Goal: Transaction & Acquisition: Purchase product/service

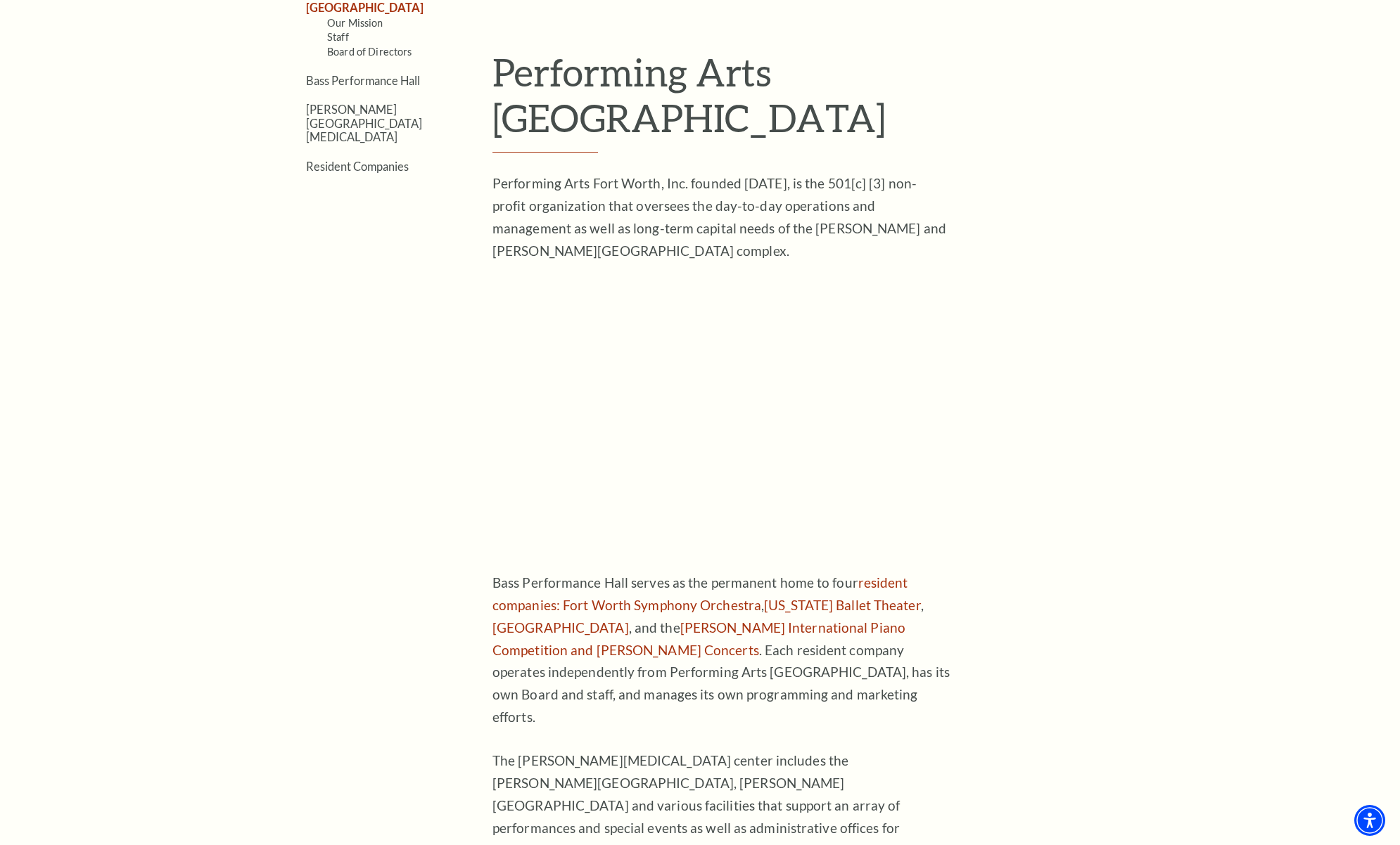
scroll to position [415, 0]
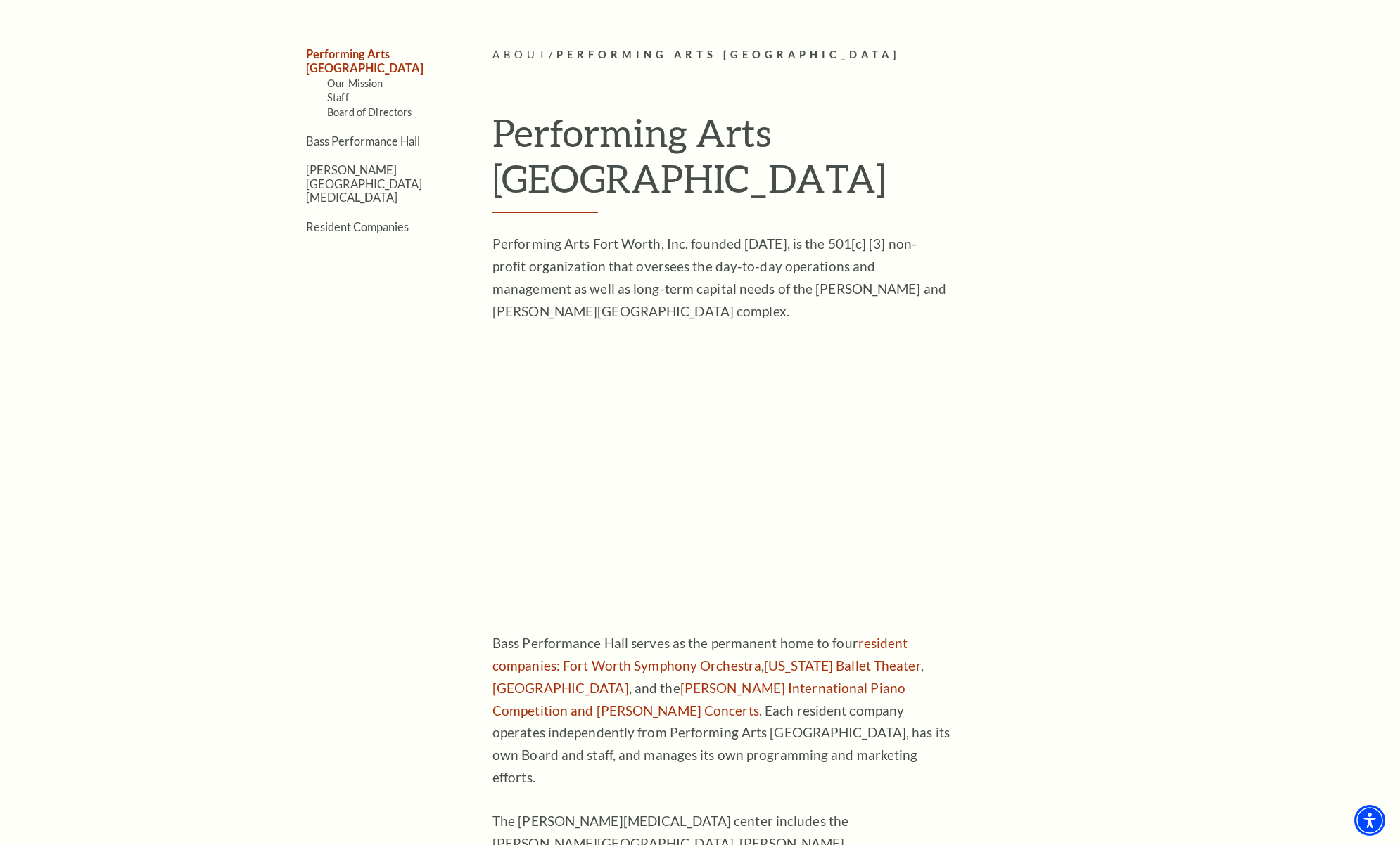
click at [747, 133] on h1 "Performing Arts [GEOGRAPHIC_DATA]" at bounding box center [814, 162] width 644 height 103
click at [1119, 224] on article "About / Performing Arts [GEOGRAPHIC_DATA] Performing Arts [GEOGRAPHIC_DATA] Per…" at bounding box center [814, 718] width 644 height 1345
drag, startPoint x: 984, startPoint y: 140, endPoint x: 803, endPoint y: 138, distance: 181.0
click at [803, 138] on h1 "Performing Arts [GEOGRAPHIC_DATA]" at bounding box center [814, 162] width 644 height 103
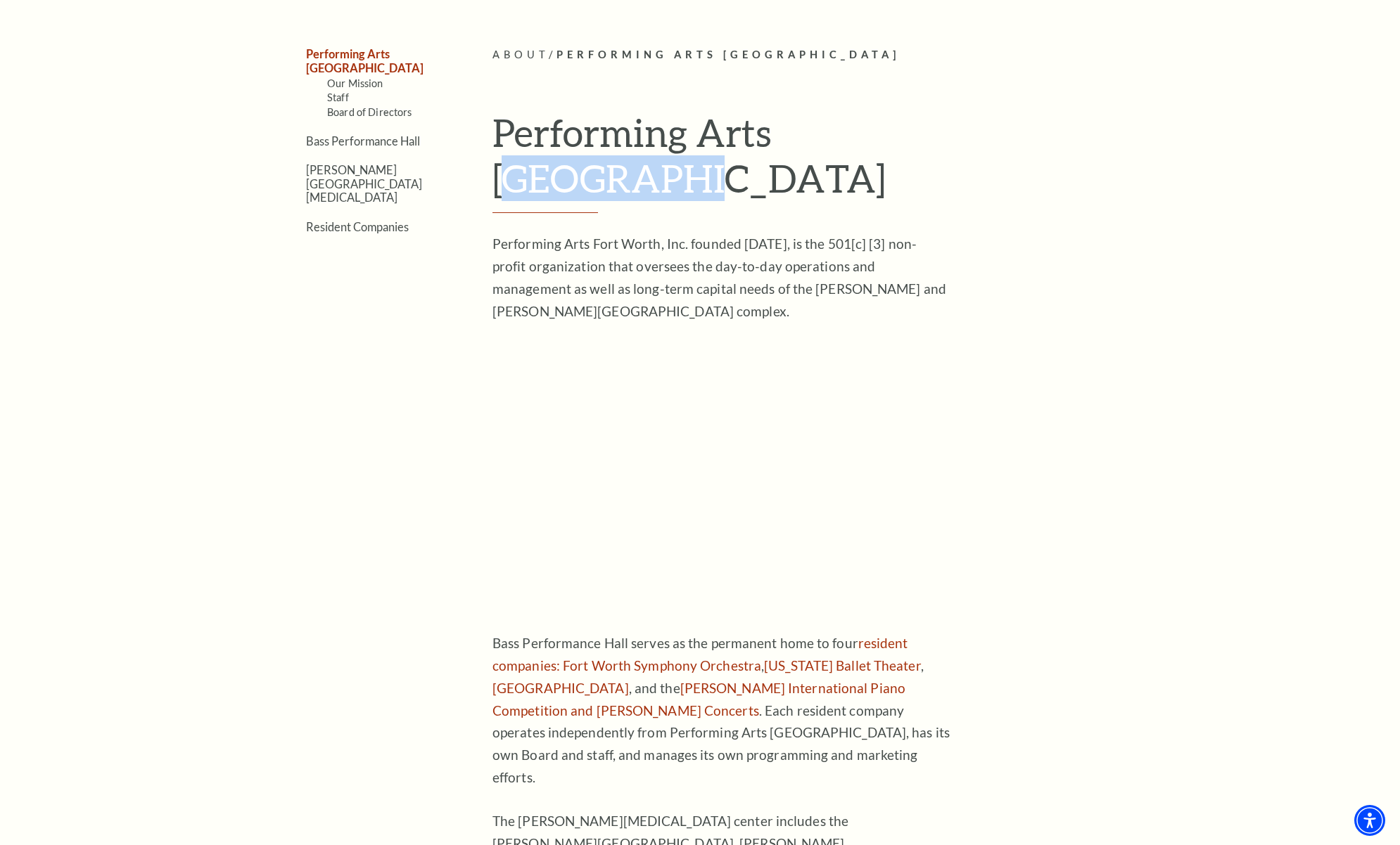
scroll to position [0, 0]
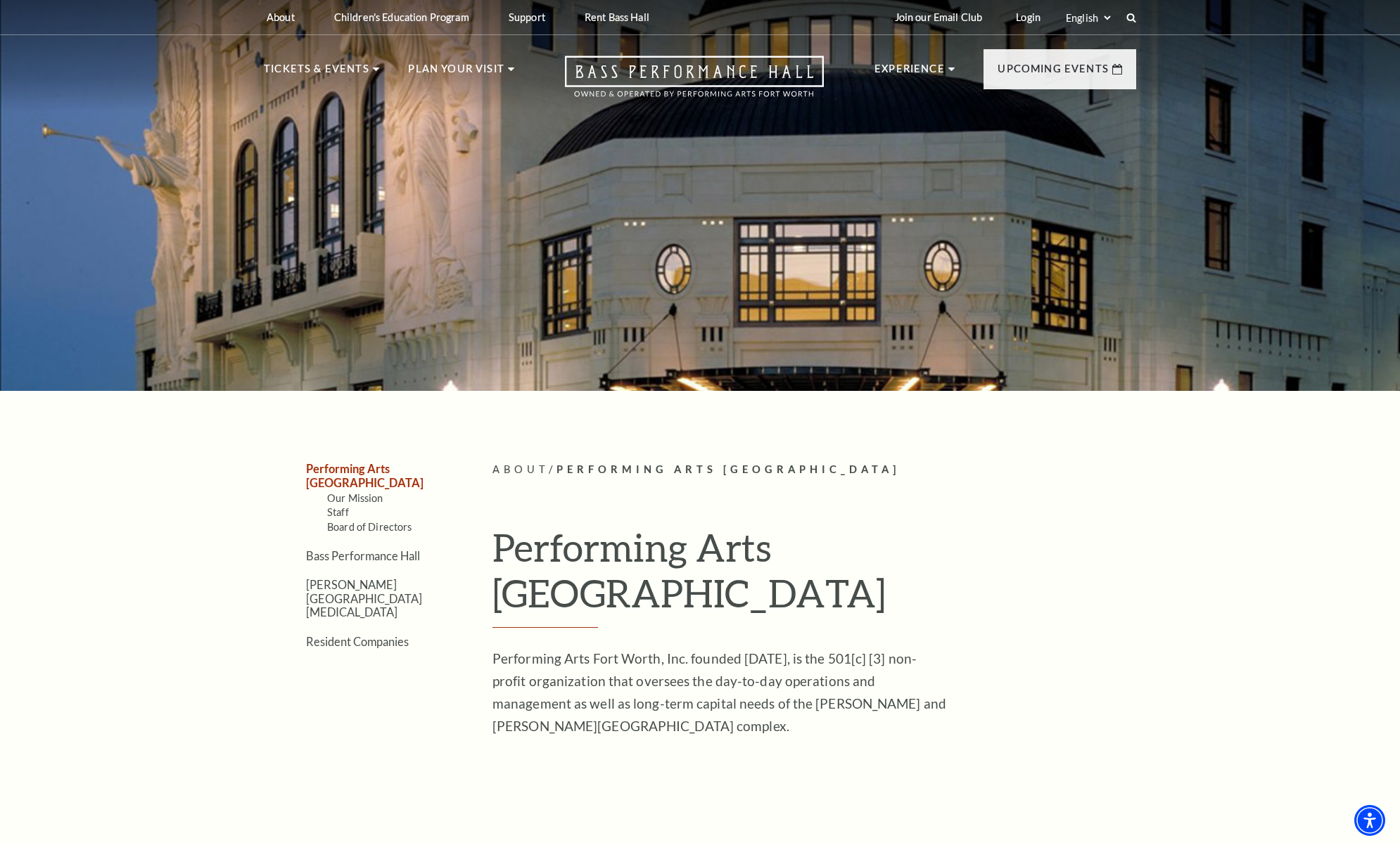
click at [132, 142] on div at bounding box center [700, 191] width 1400 height 400
click at [406, 549] on link "Bass Performance Hall" at bounding box center [362, 556] width 114 height 13
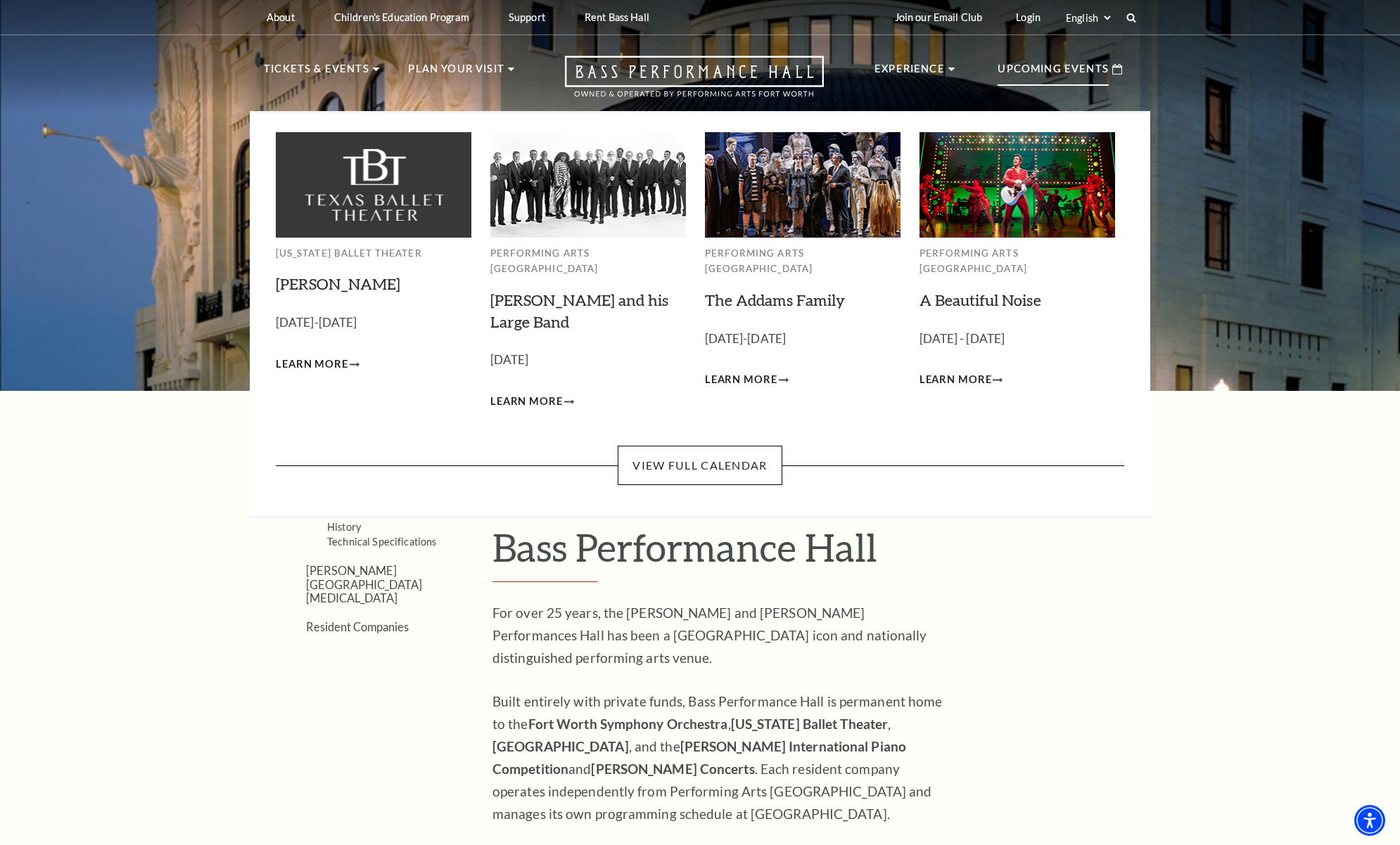
click at [1047, 64] on p "Upcoming Events" at bounding box center [1053, 73] width 111 height 25
click at [1005, 291] on link "A Beautiful Noise" at bounding box center [980, 300] width 122 height 19
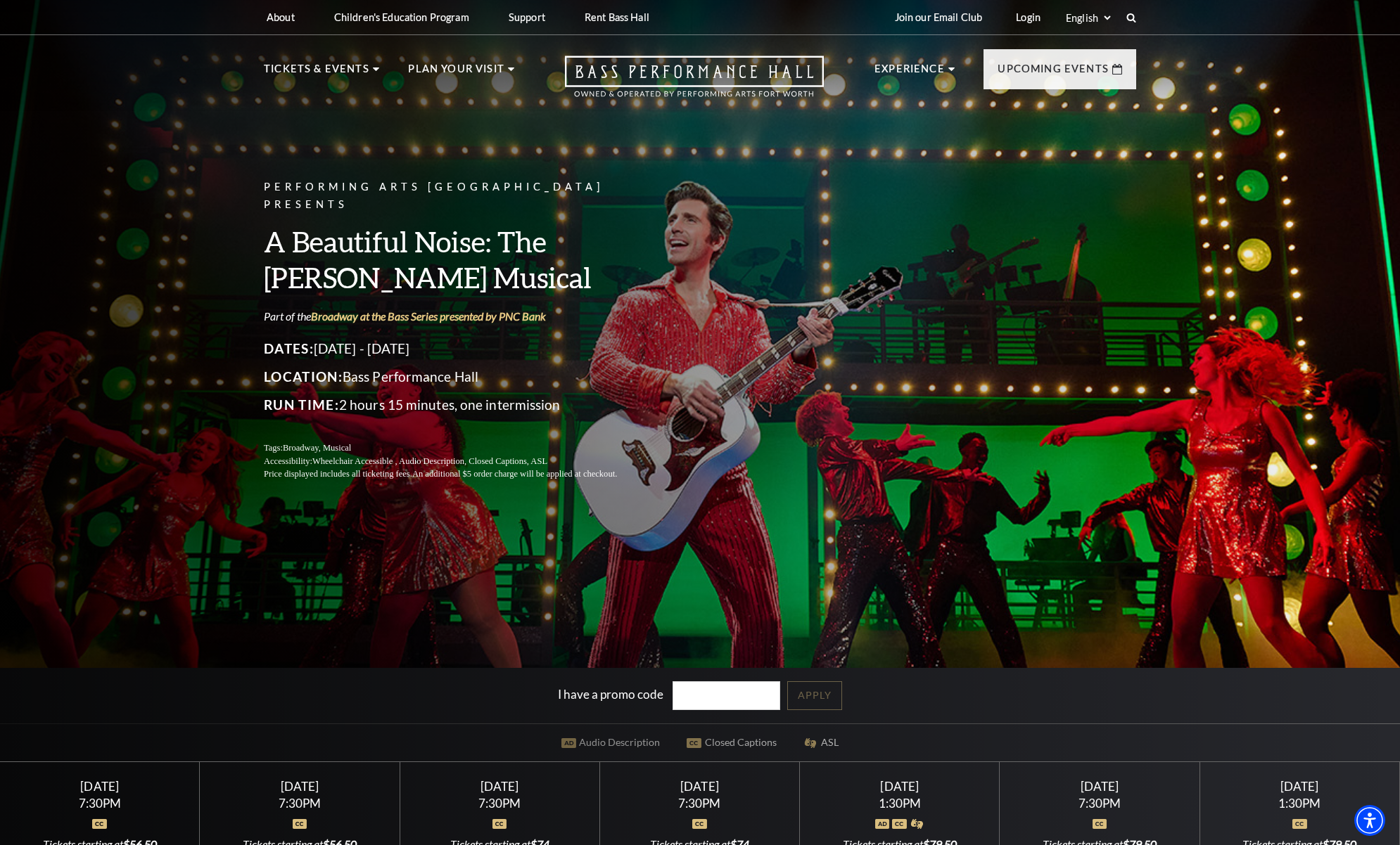
click at [341, 232] on h3 "A Beautiful Noise: The Neil Diamond Musical" at bounding box center [457, 260] width 386 height 72
click at [341, 232] on h3 "A Beautiful Noise: The Neil Diamond Musical" at bounding box center [457, 260] width 386 height 72
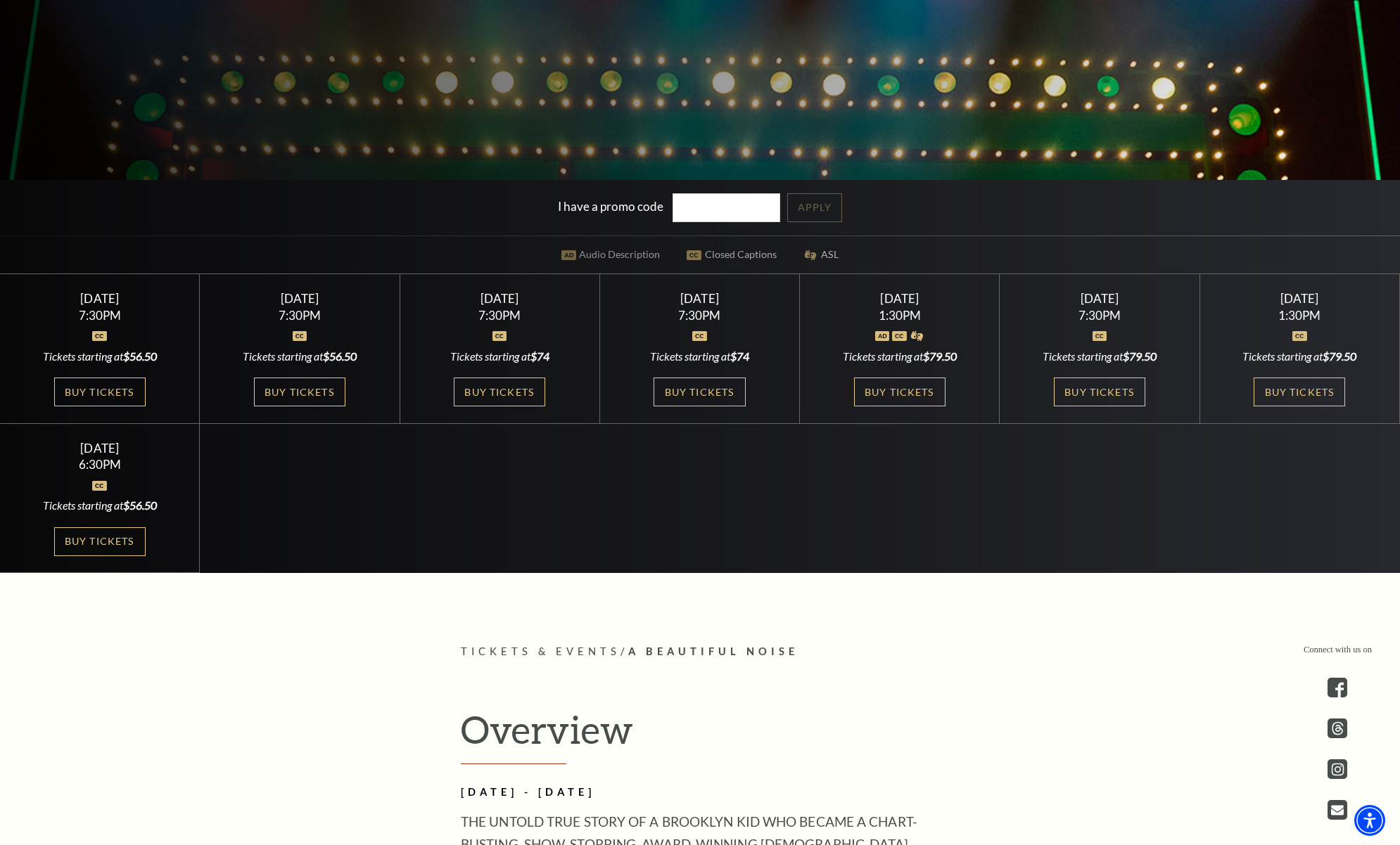
scroll to position [489, 0]
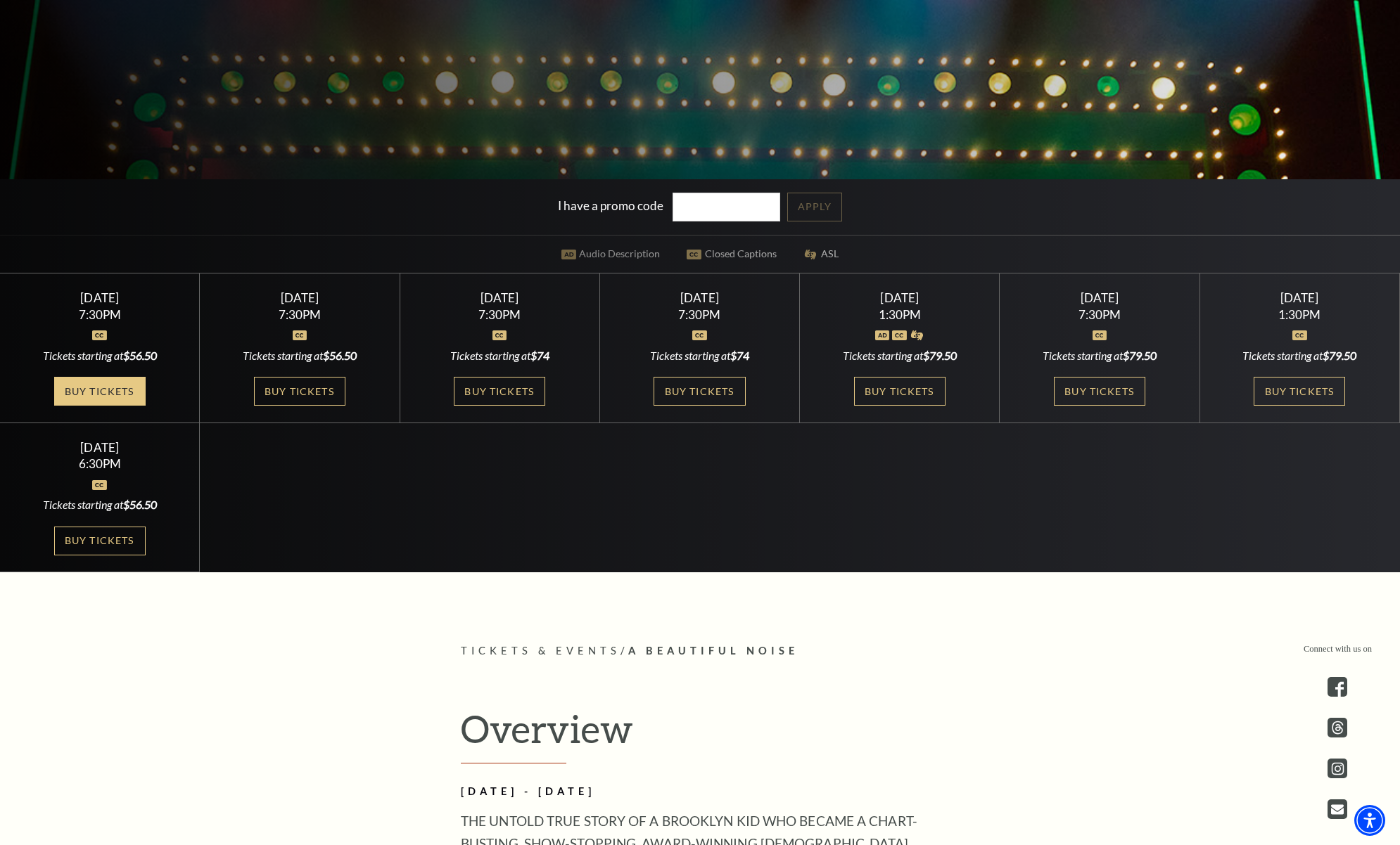
click at [79, 391] on link "Buy Tickets" at bounding box center [100, 391] width 92 height 29
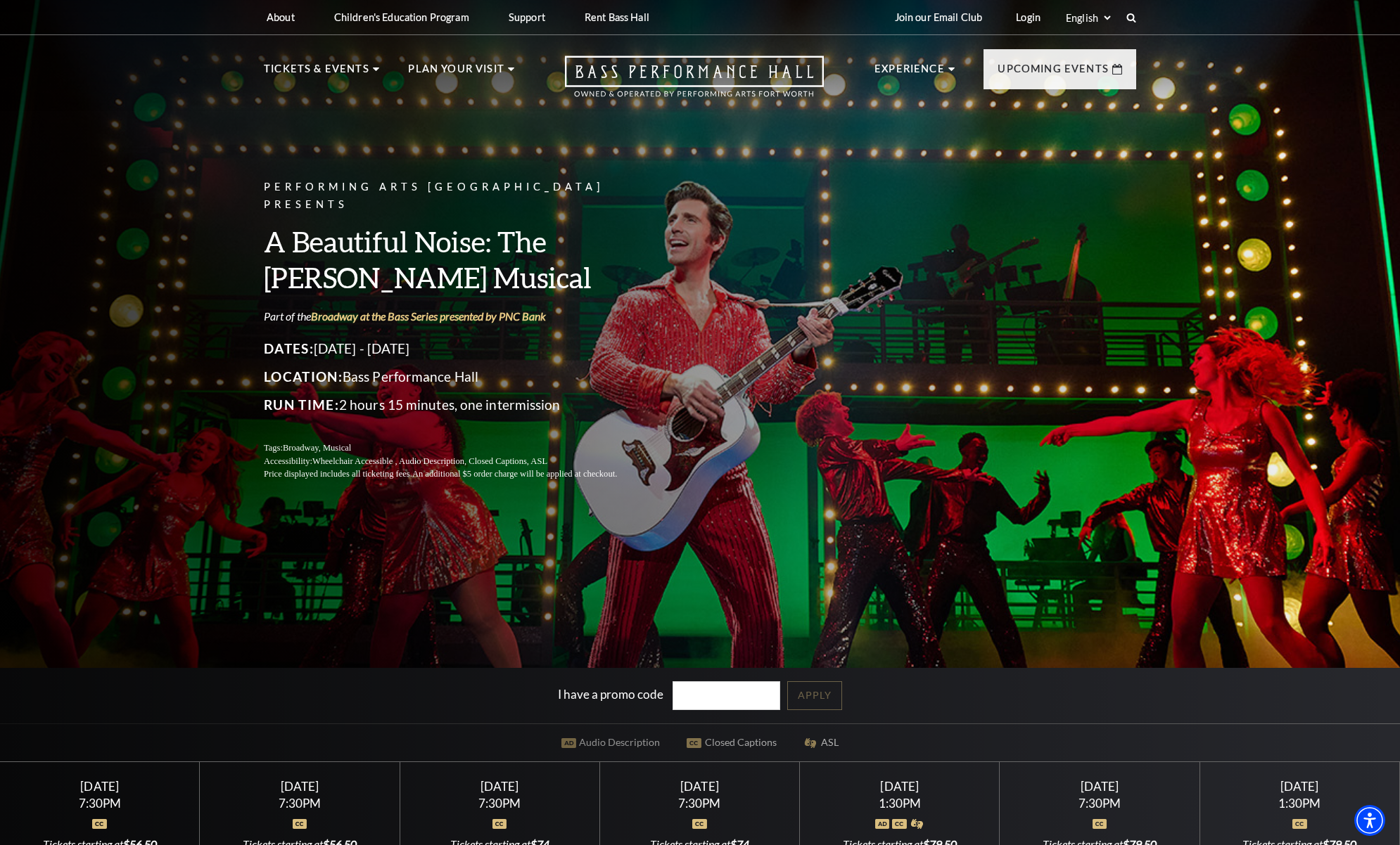
click at [740, 280] on div "Performing Arts Fort Worth Presents A Beautiful Noise: The Neil Diamond Musical…" at bounding box center [700, 331] width 900 height 331
click at [727, 295] on div "Performing Arts Fort Worth Presents A Beautiful Noise: The Neil Diamond Musical…" at bounding box center [700, 331] width 900 height 331
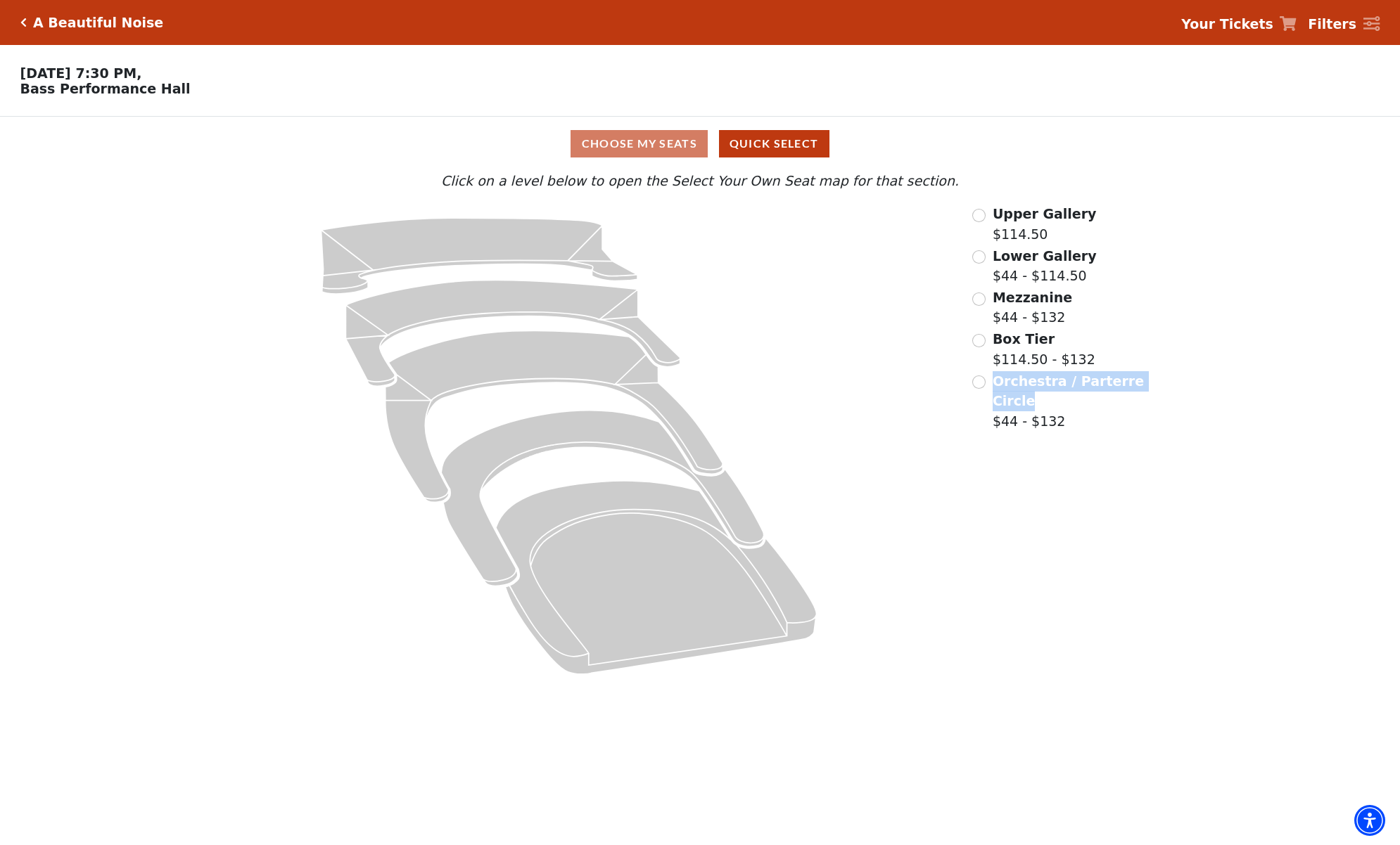
drag, startPoint x: 1035, startPoint y: 402, endPoint x: 994, endPoint y: 386, distance: 44.0
click at [994, 386] on label "Orchestra / Parterre Circle $44 - $132" at bounding box center [1069, 401] width 153 height 61
copy span "Orchestra / Parterre Circle"
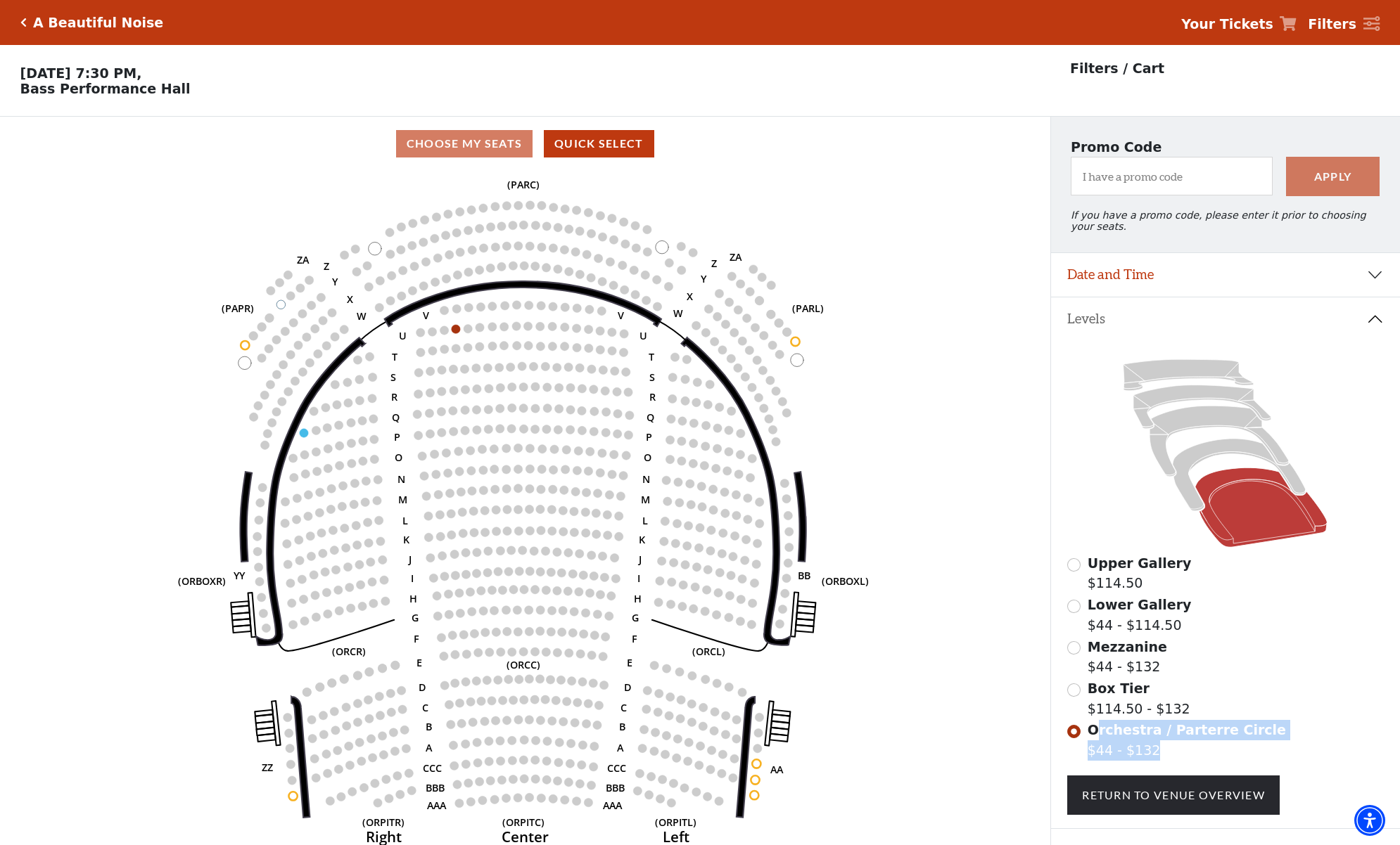
copy label "rchestra / Parterre Circle $44 - $132"
drag, startPoint x: 1260, startPoint y: 735, endPoint x: 1093, endPoint y: 734, distance: 167.0
click at [1092, 734] on div "Orchestra / Parterre Circle $44 - $132" at bounding box center [1224, 740] width 316 height 40
click at [1093, 734] on span "Orchestra / Parterre Circle" at bounding box center [1187, 729] width 198 height 16
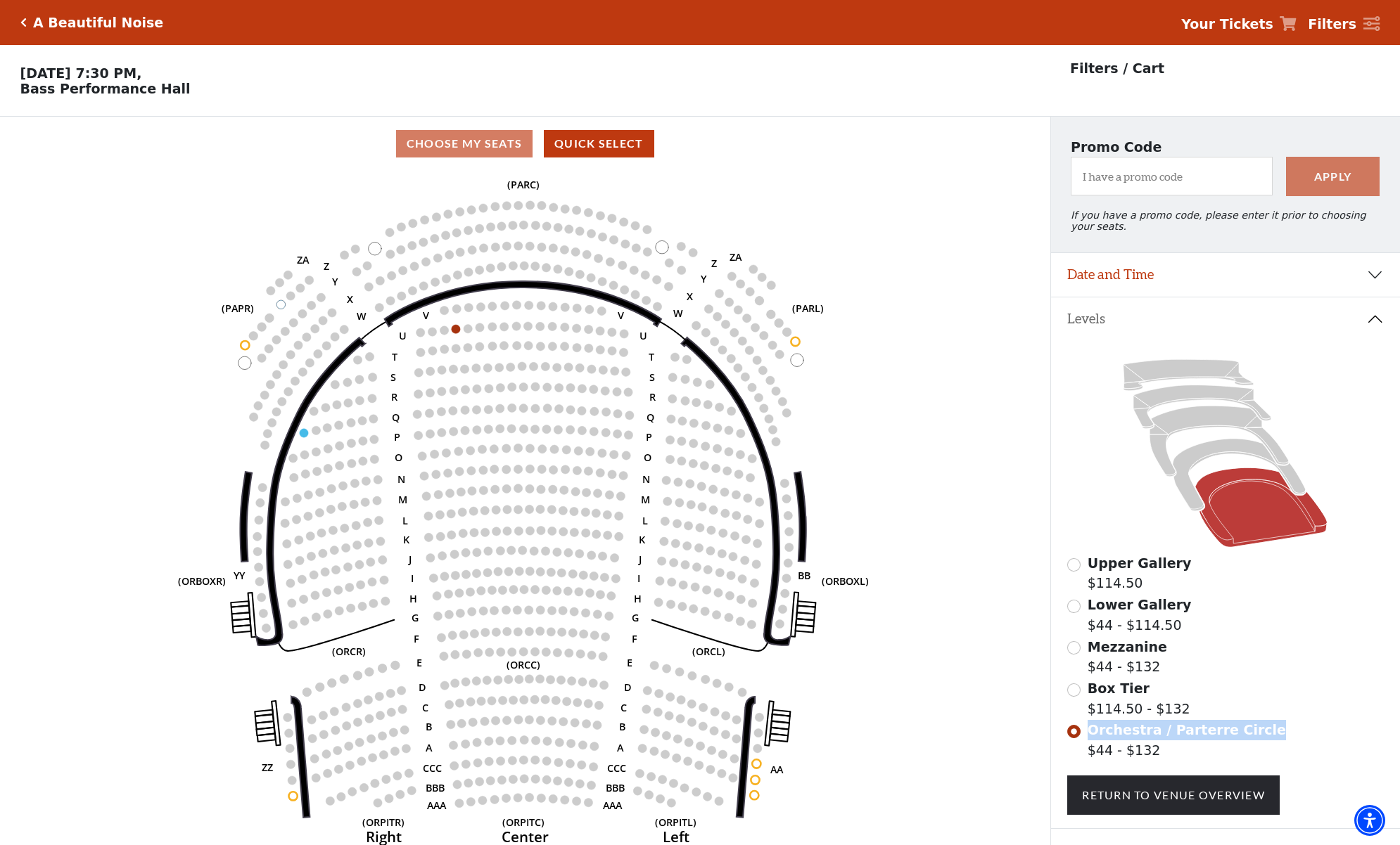
click at [1243, 736] on span "Orchestra / Parterre Circle" at bounding box center [1187, 729] width 198 height 16
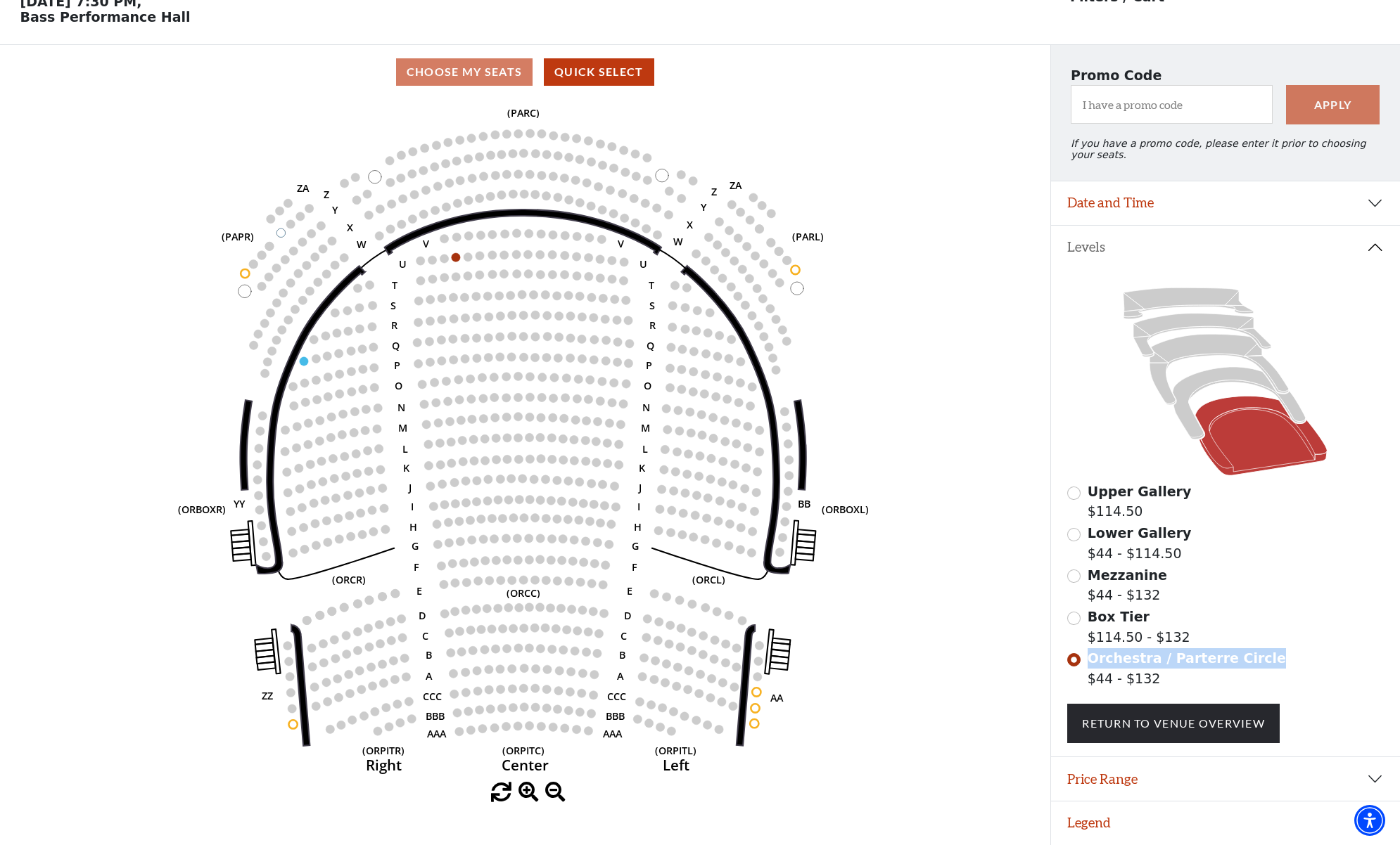
click at [544, 671] on circle at bounding box center [547, 669] width 8 height 8
click at [549, 670] on circle at bounding box center [547, 669] width 8 height 8
click at [1131, 773] on button "Price Range" at bounding box center [1226, 779] width 350 height 43
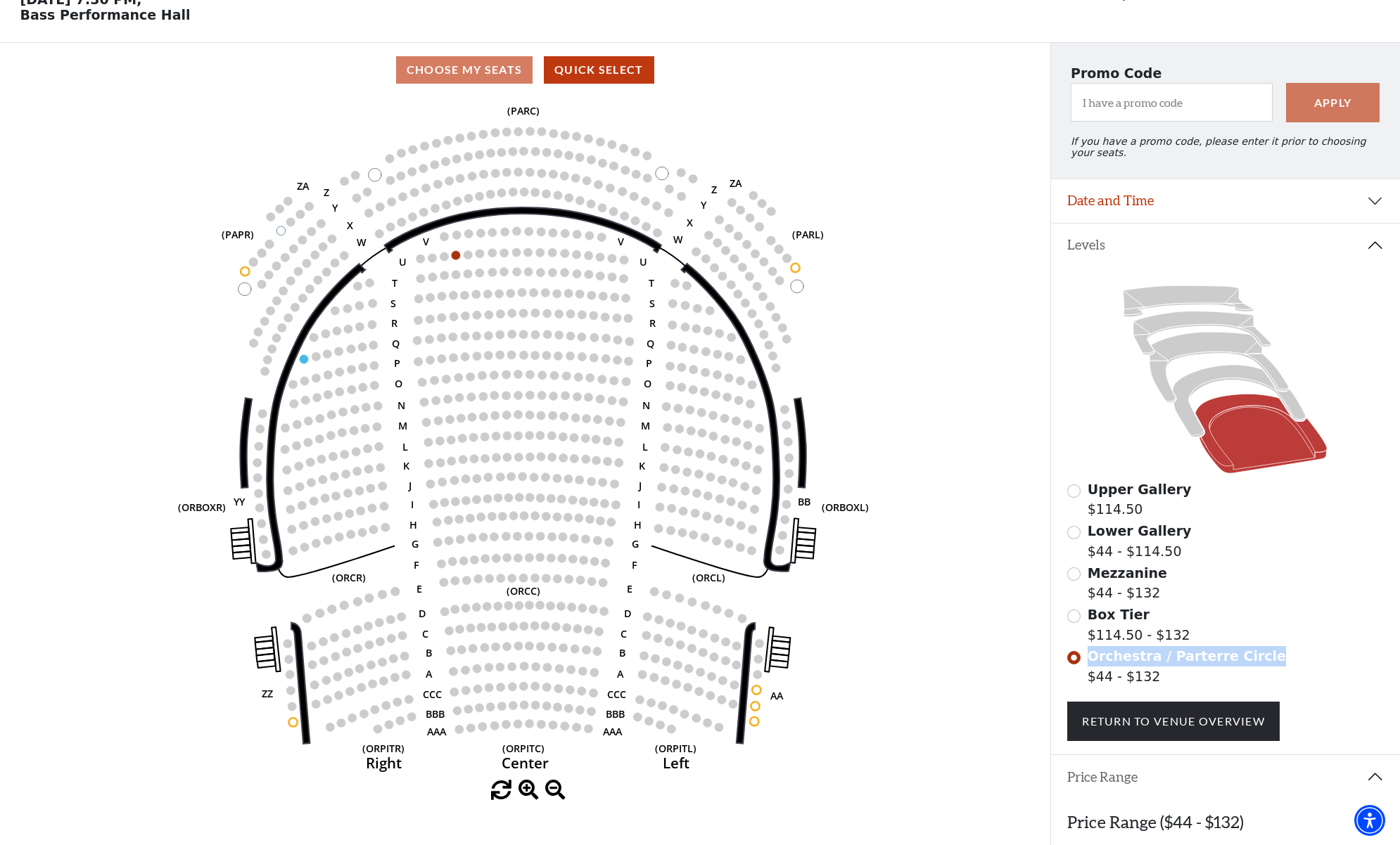
scroll to position [144, 0]
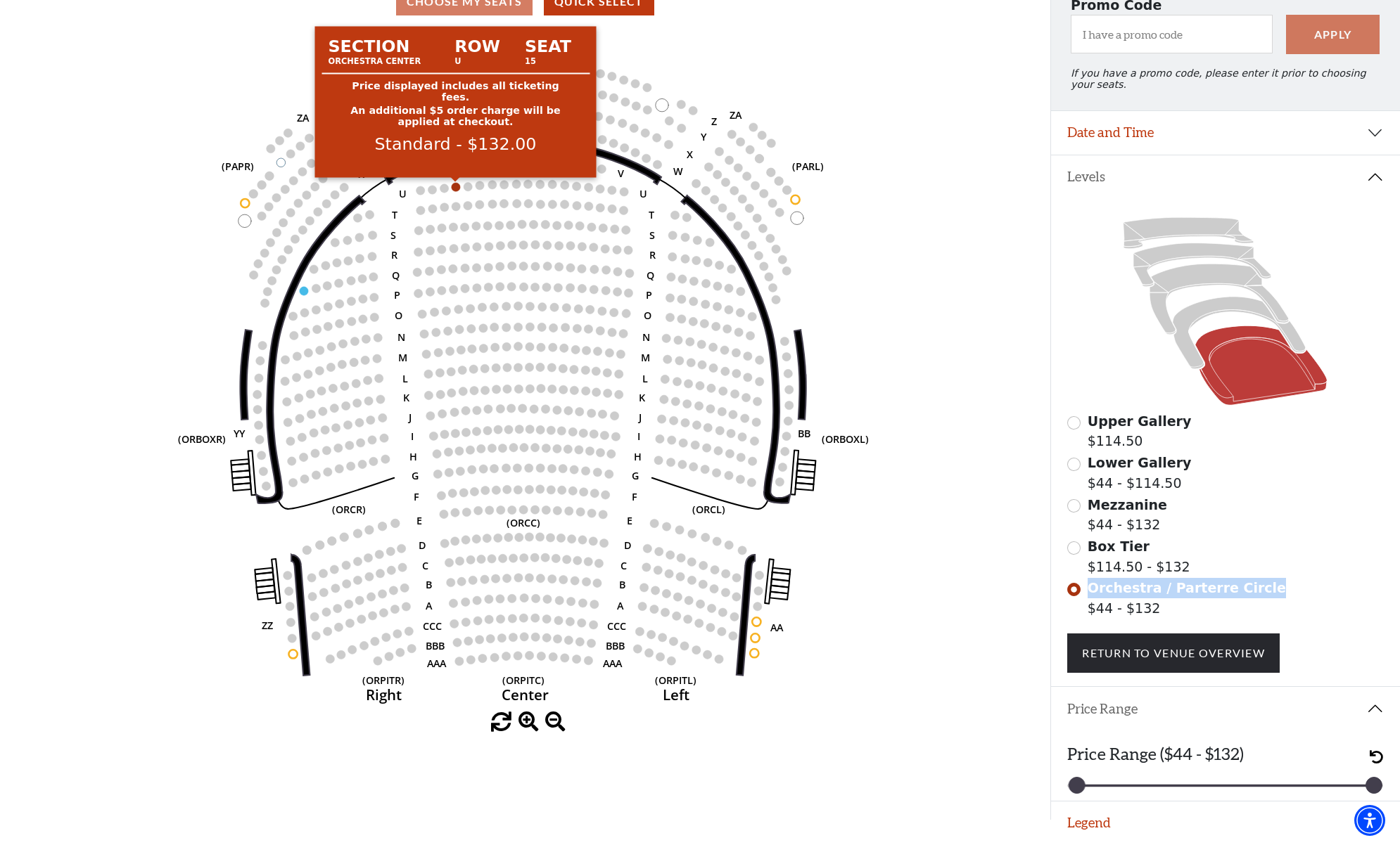
click at [457, 187] on circle at bounding box center [456, 187] width 8 height 8
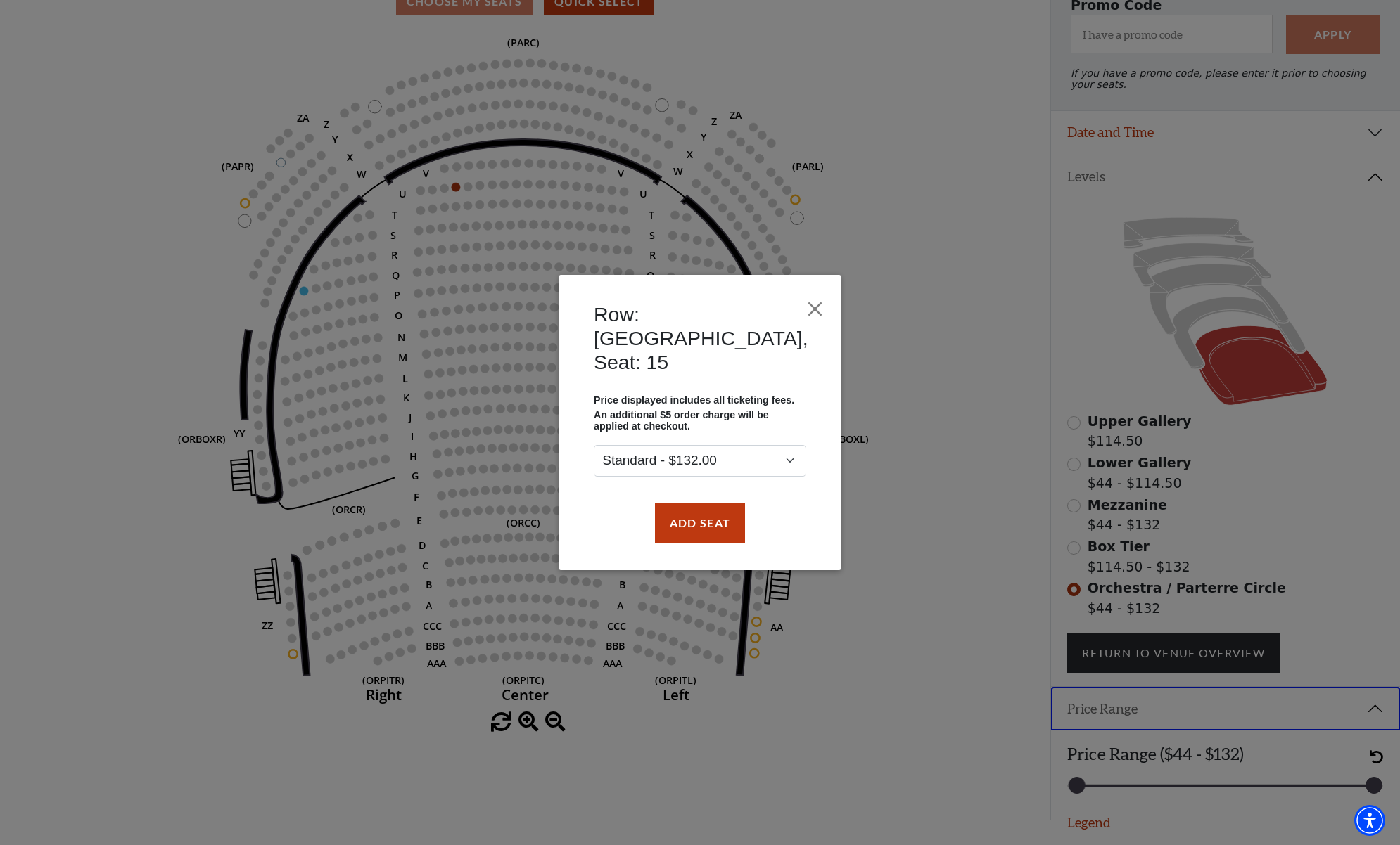
click at [1016, 332] on div "Row: U, Seat: 15 Price displayed includes all ticketing fees. An additional $5 …" at bounding box center [700, 422] width 1400 height 845
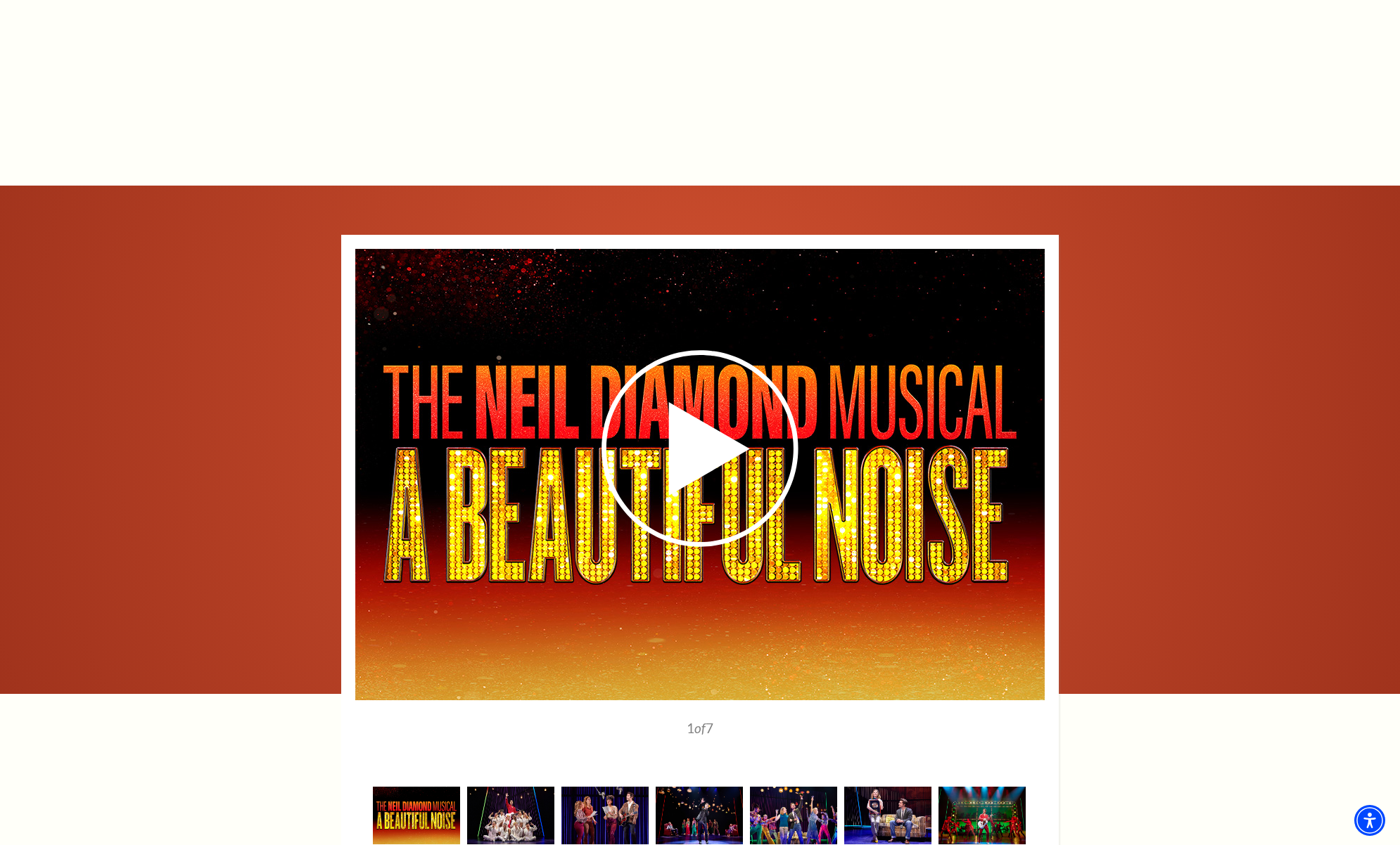
scroll to position [3346, 0]
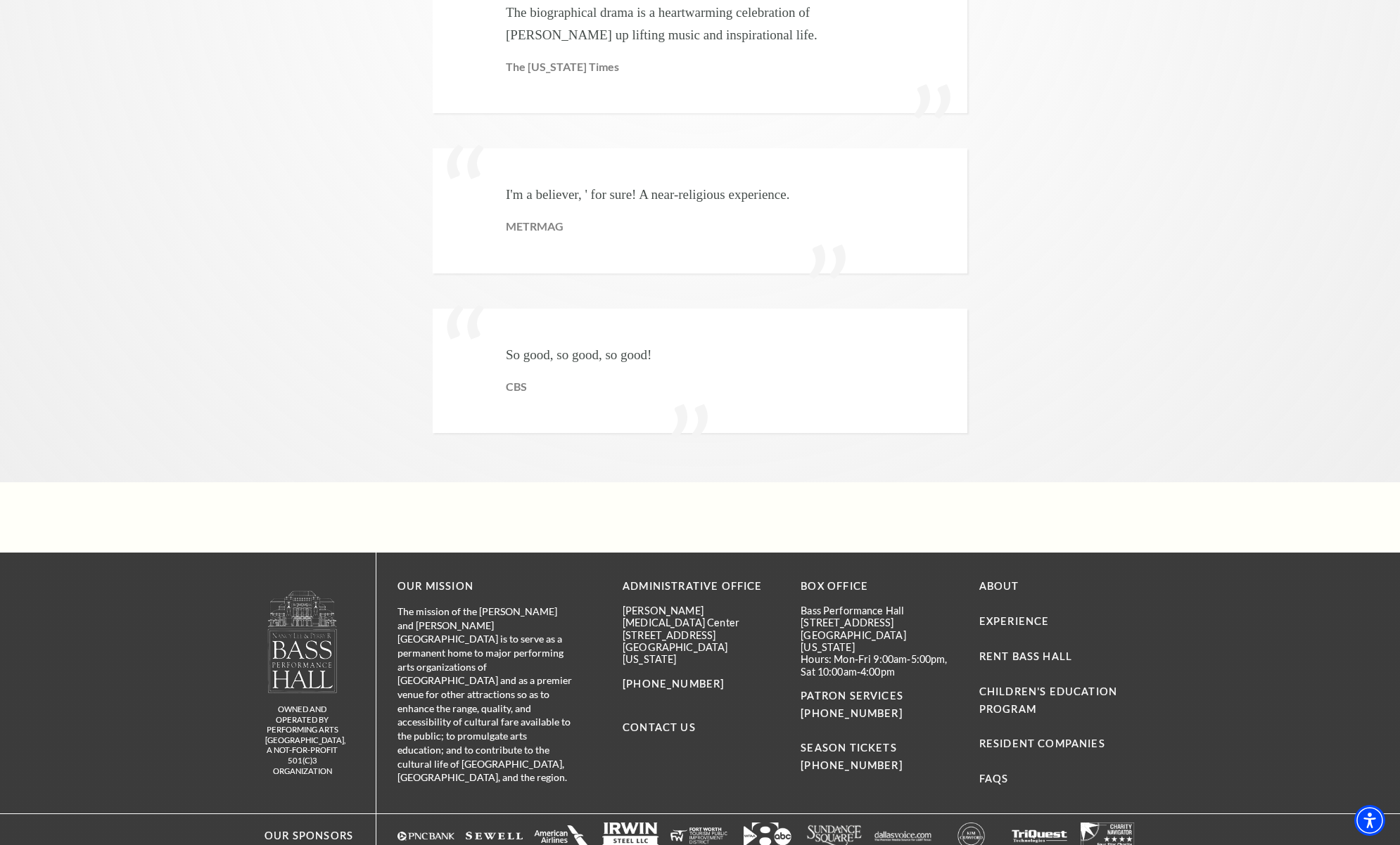
click at [309, 590] on img at bounding box center [302, 642] width 72 height 103
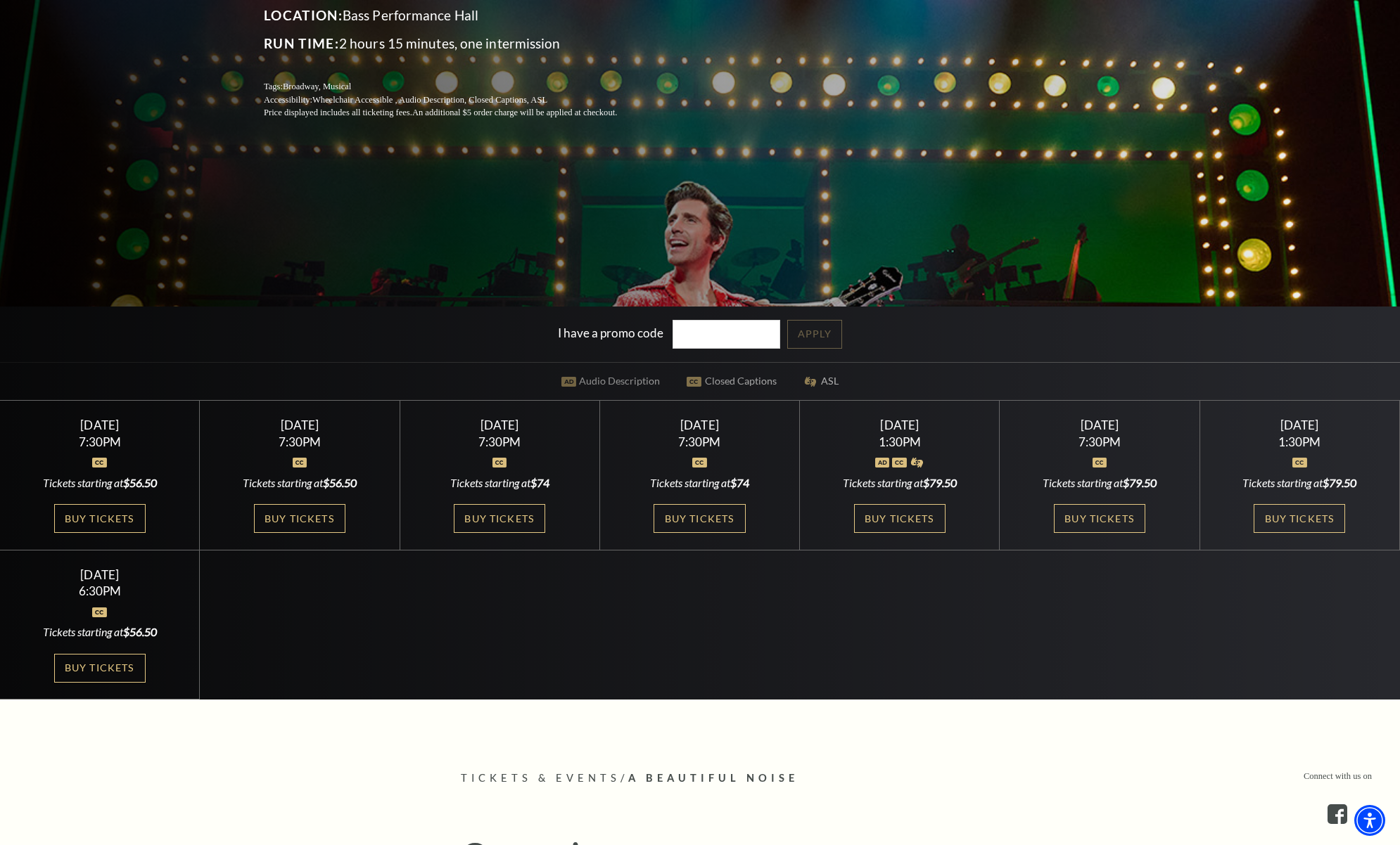
scroll to position [0, 0]
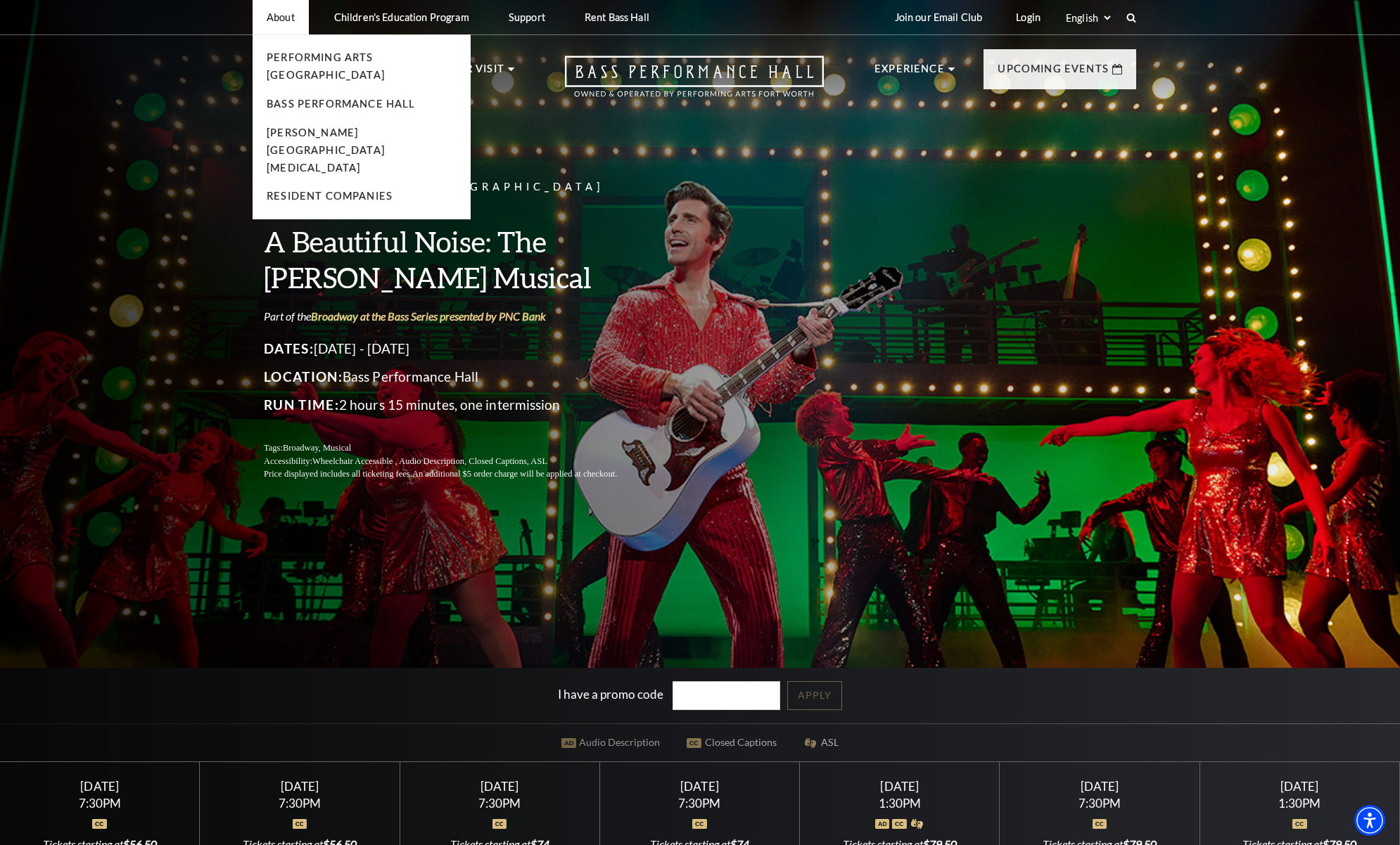
click at [287, 21] on p "About" at bounding box center [281, 17] width 28 height 12
click at [328, 97] on link "Bass Performance Hall" at bounding box center [341, 103] width 149 height 12
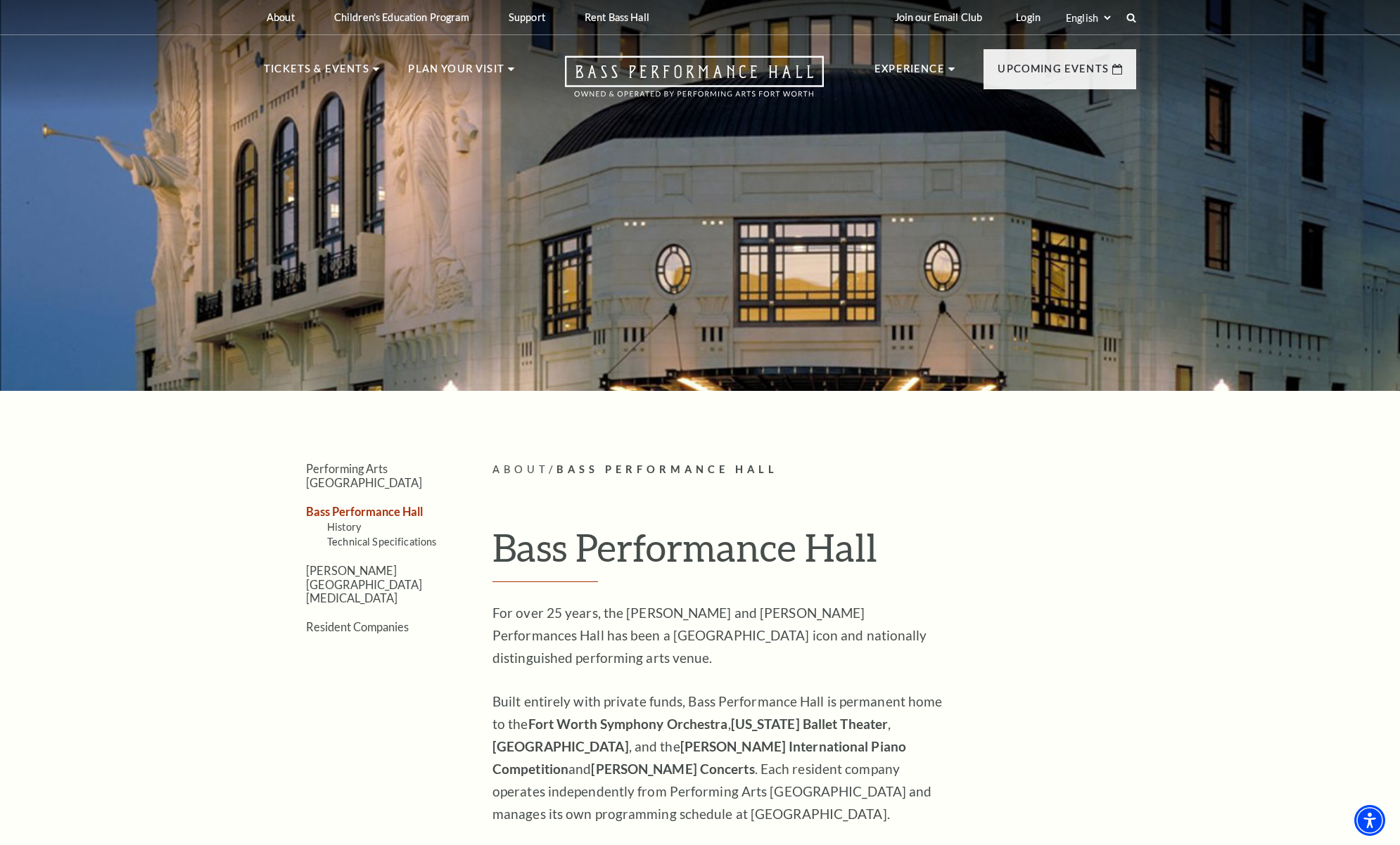
click at [673, 547] on h1 "Bass Performance Hall" at bounding box center [814, 553] width 644 height 57
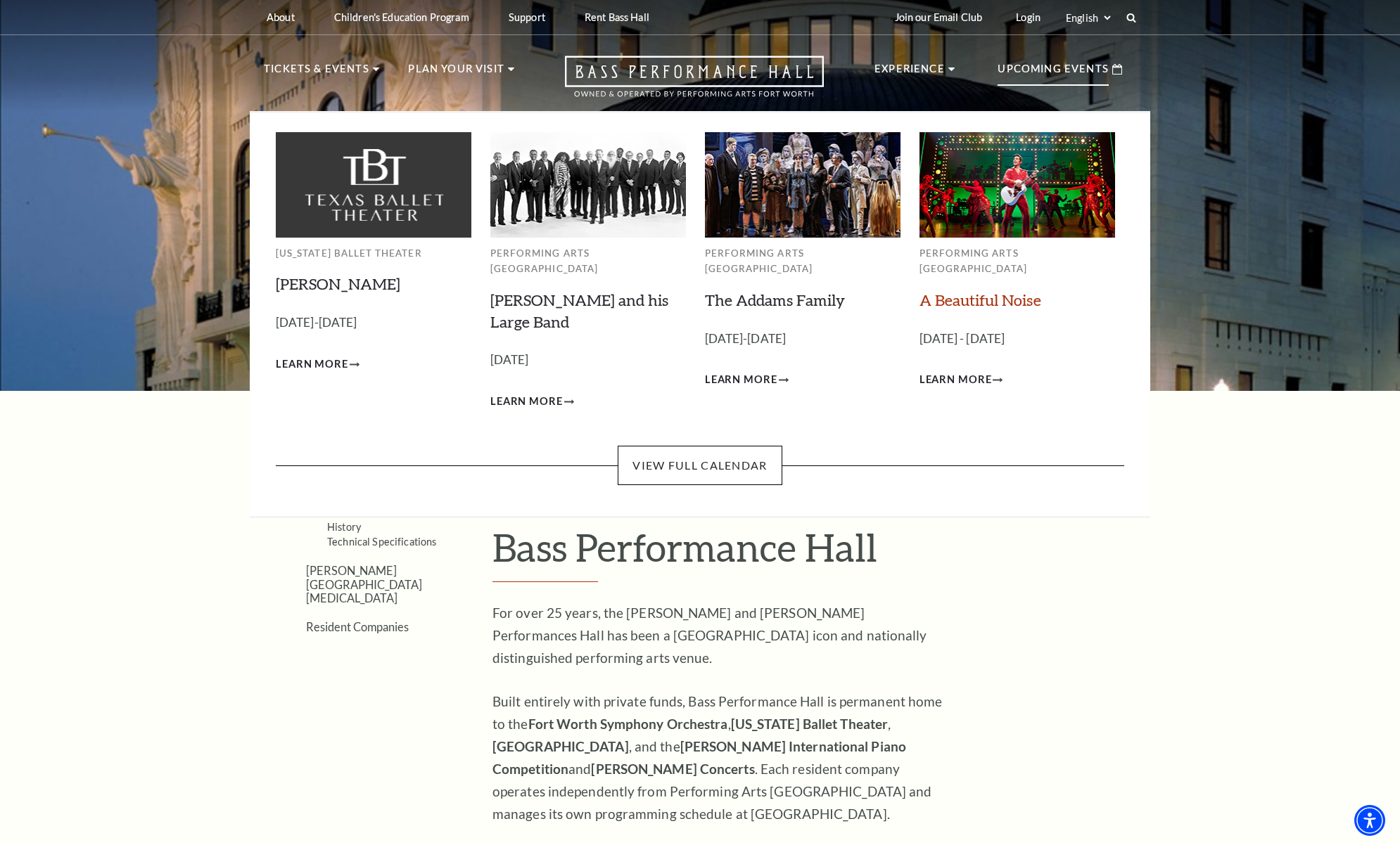
click at [1015, 291] on link "A Beautiful Noise" at bounding box center [980, 300] width 122 height 19
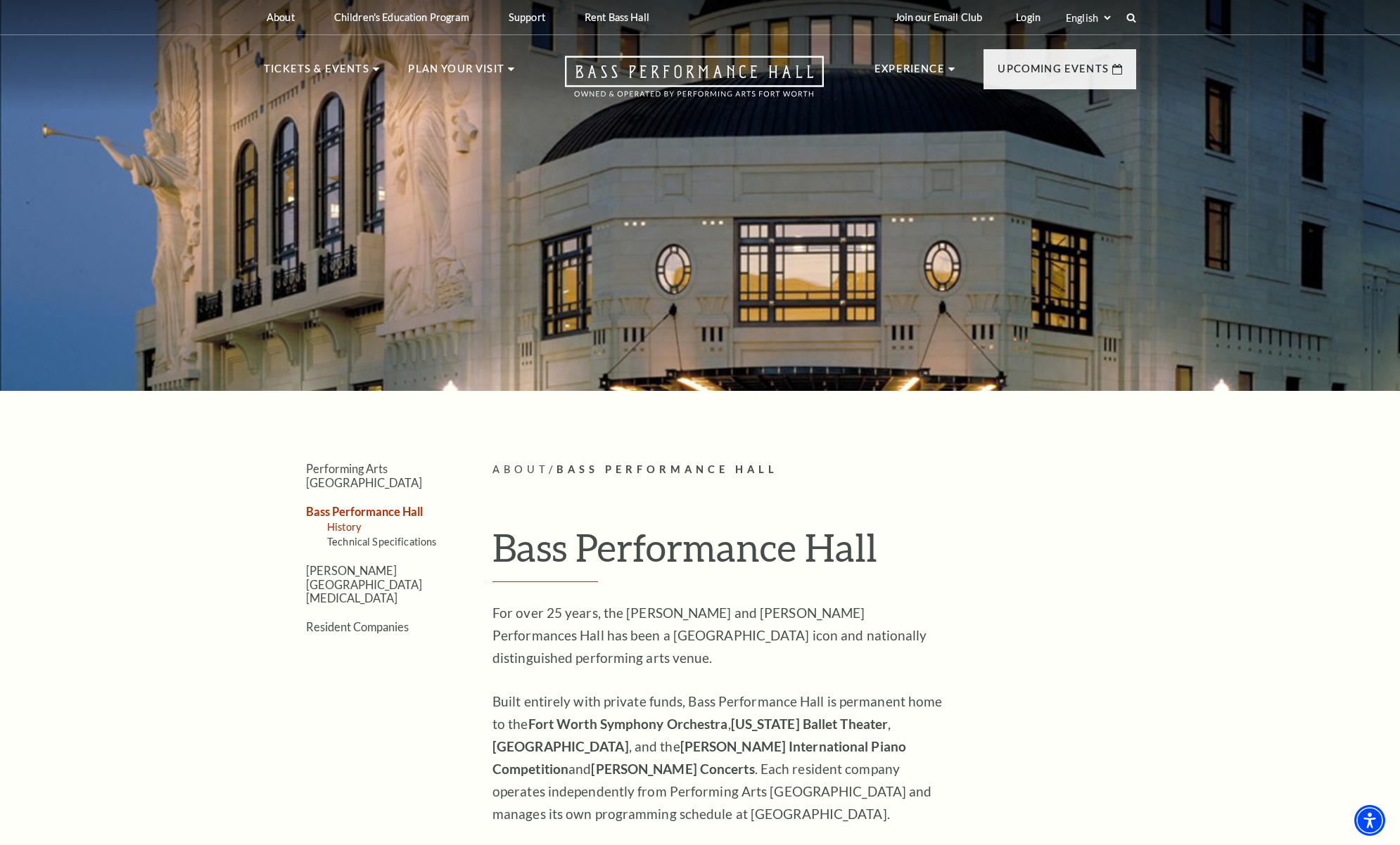
click at [349, 521] on link "History" at bounding box center [344, 527] width 34 height 12
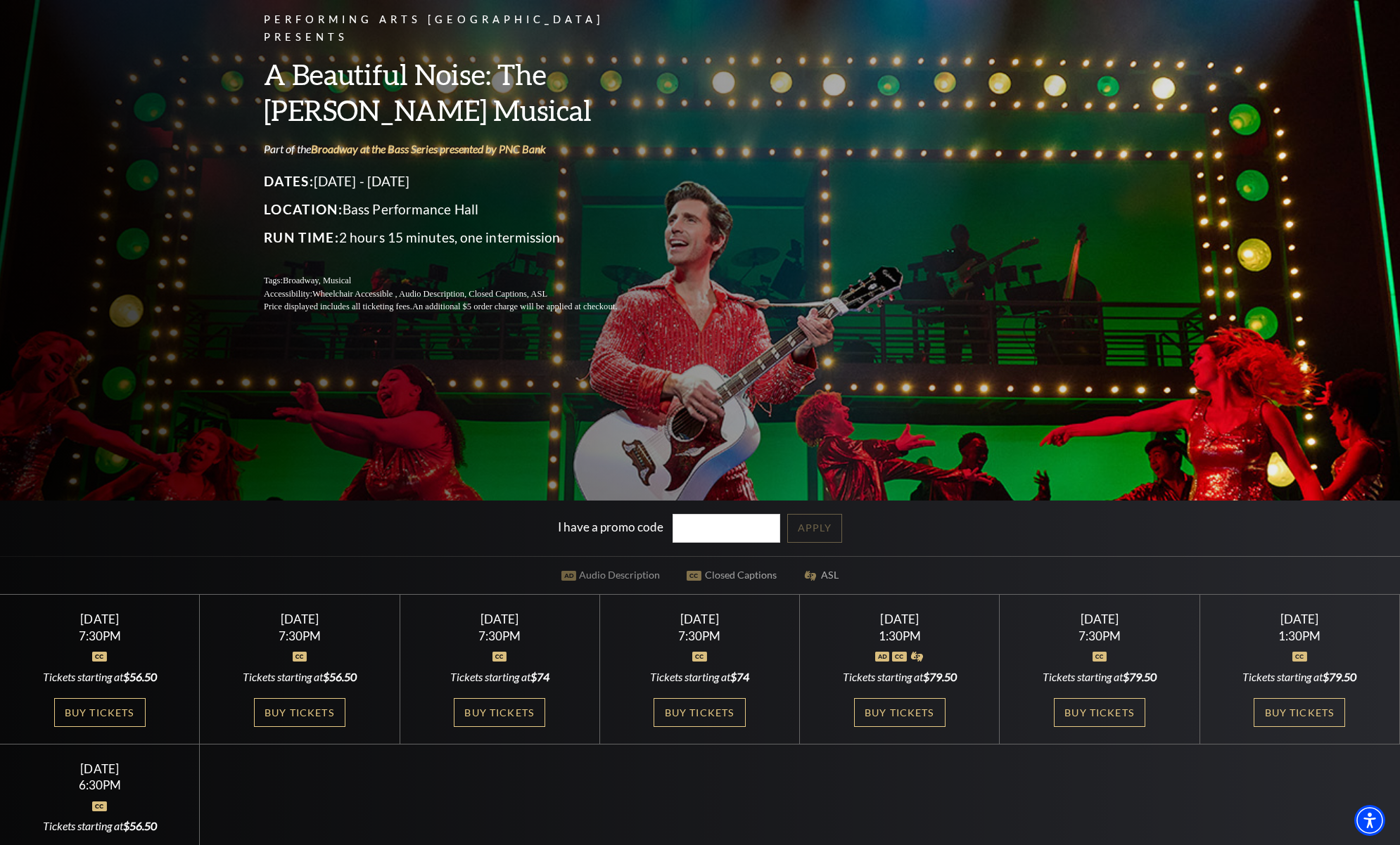
scroll to position [519, 0]
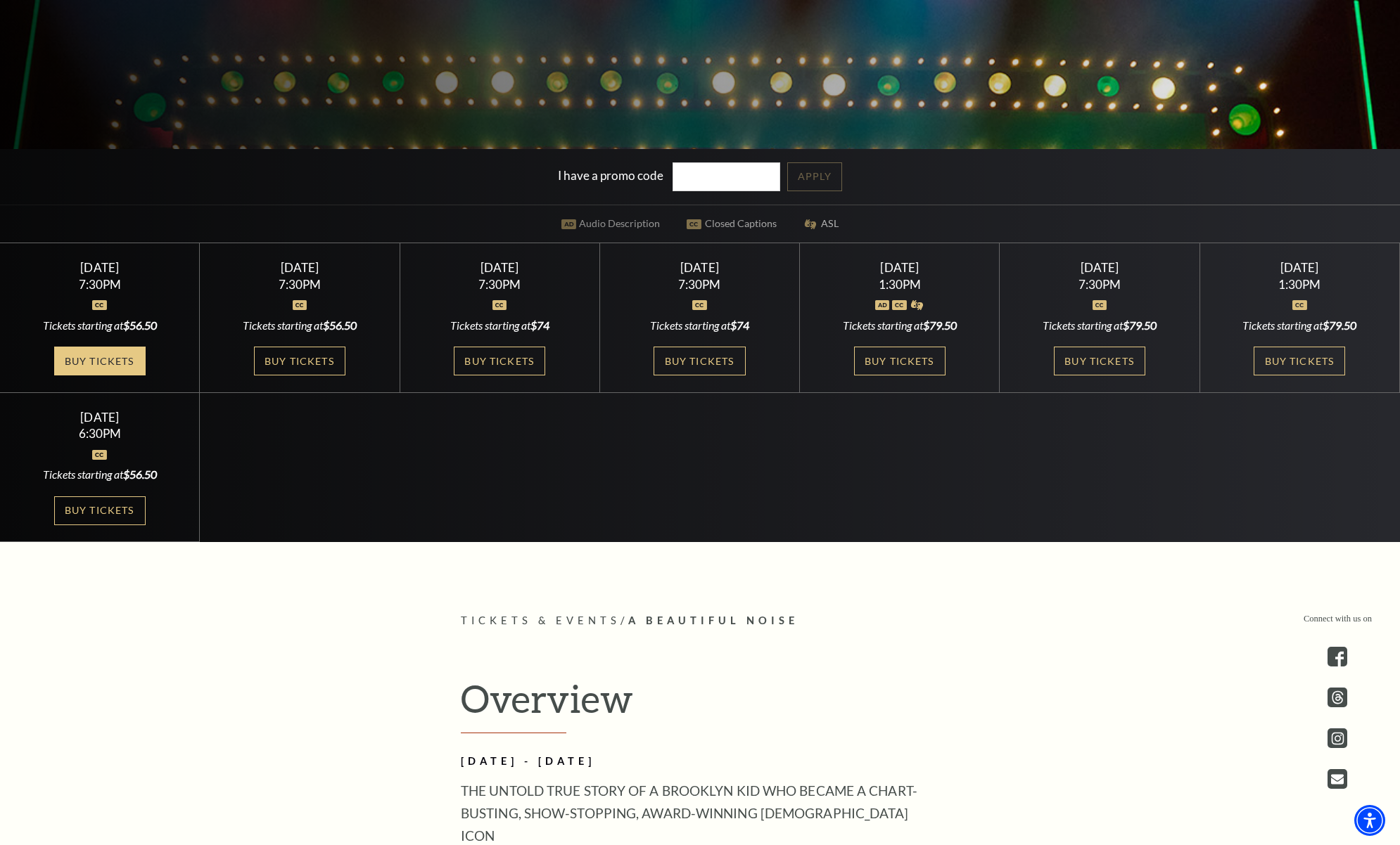
click at [86, 357] on link "Buy Tickets" at bounding box center [100, 360] width 92 height 29
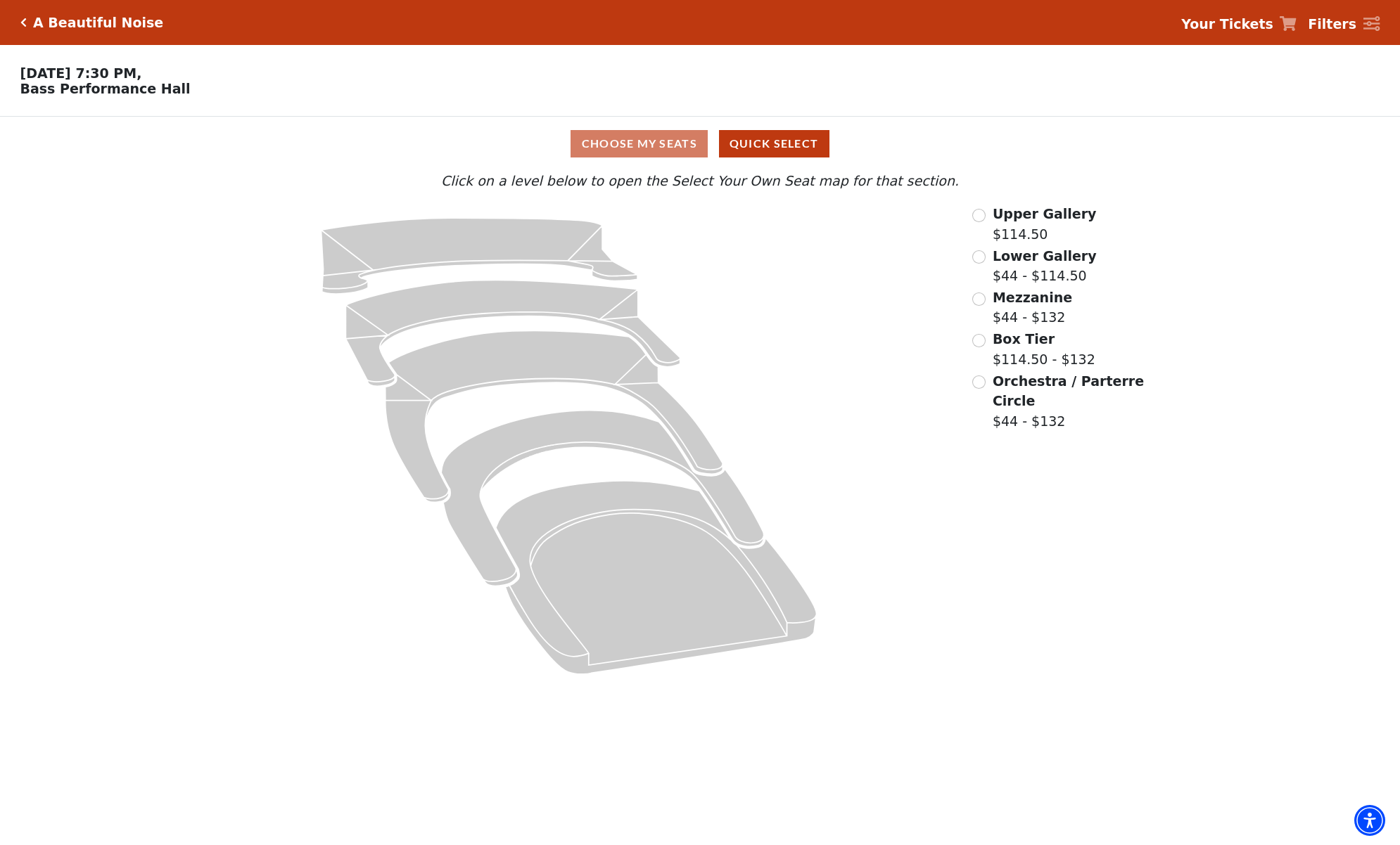
click at [1062, 386] on span "Orchestra / Parterre Circle" at bounding box center [1069, 390] width 152 height 36
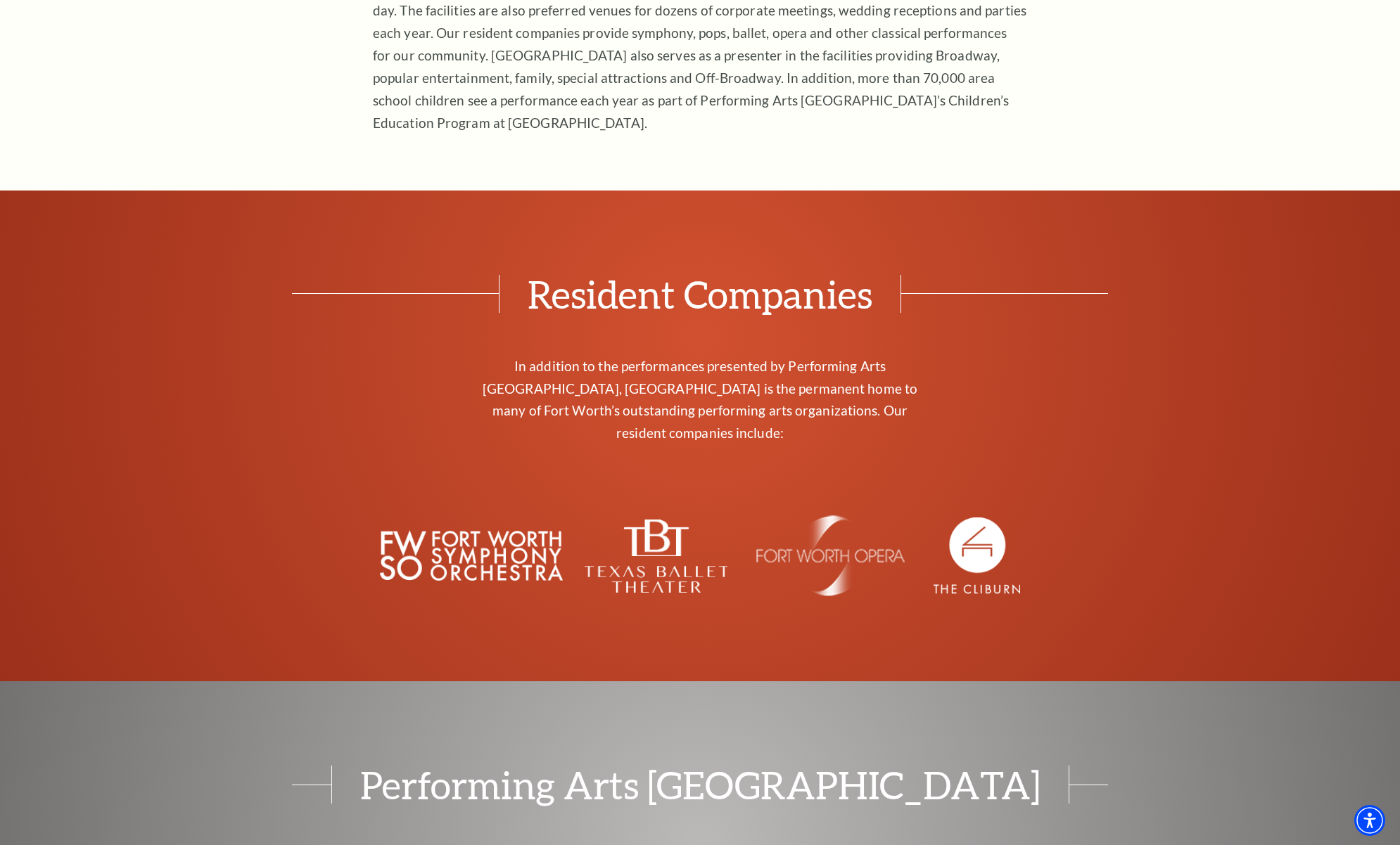
scroll to position [2444, 0]
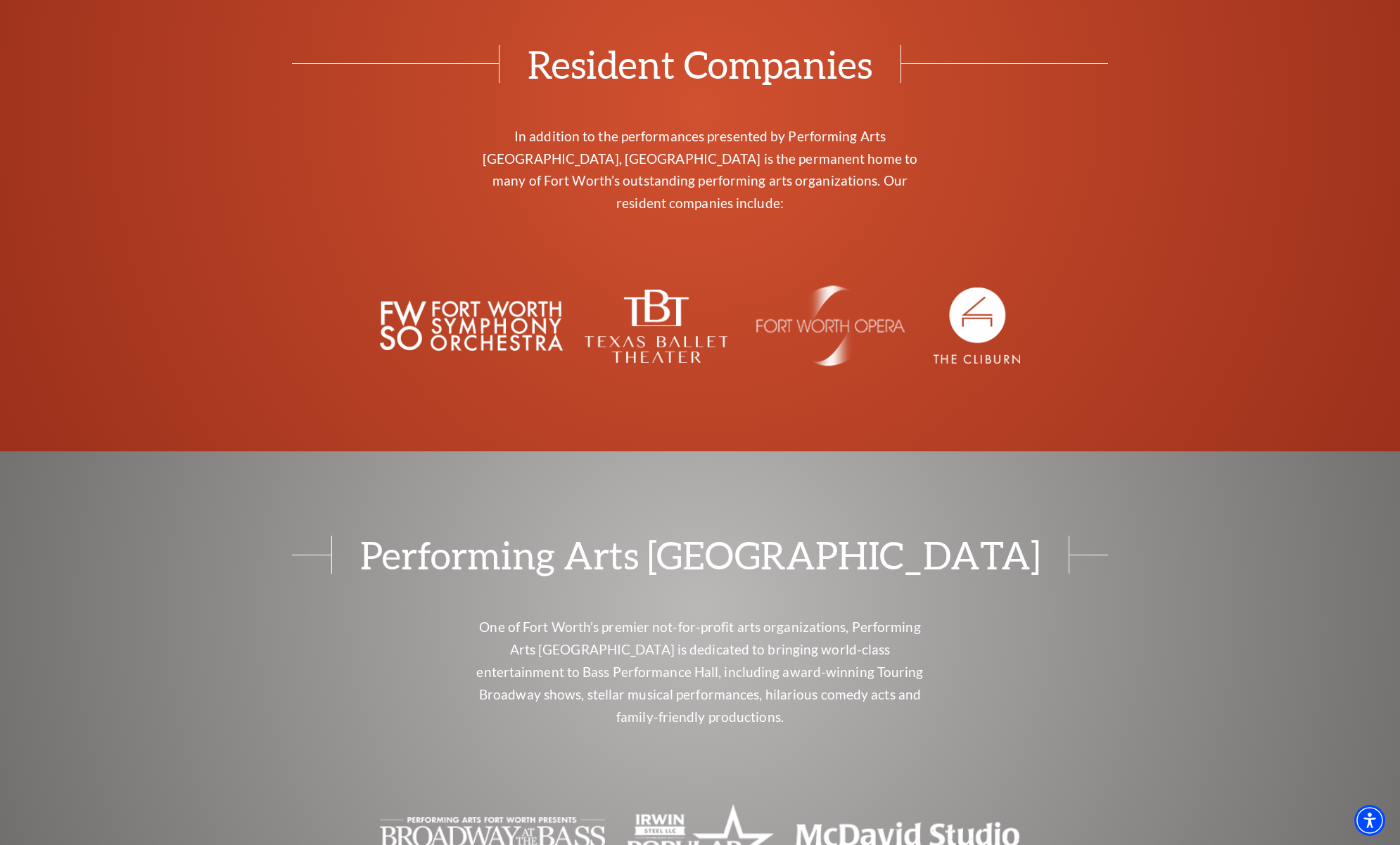
click at [140, 235] on div "Resident Companies In addition to the performances presented by Performing Arts…" at bounding box center [700, 206] width 1400 height 491
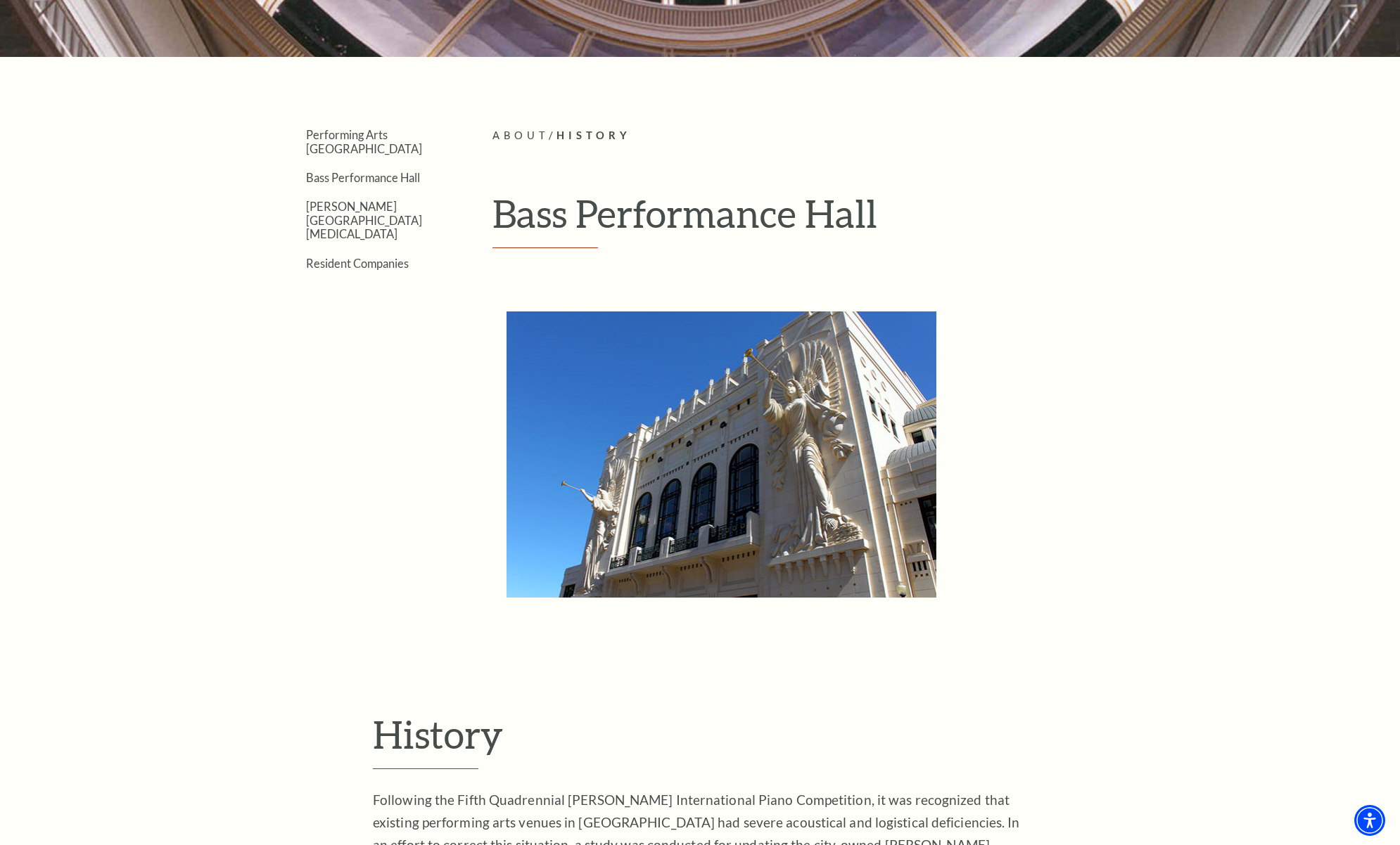
scroll to position [0, 0]
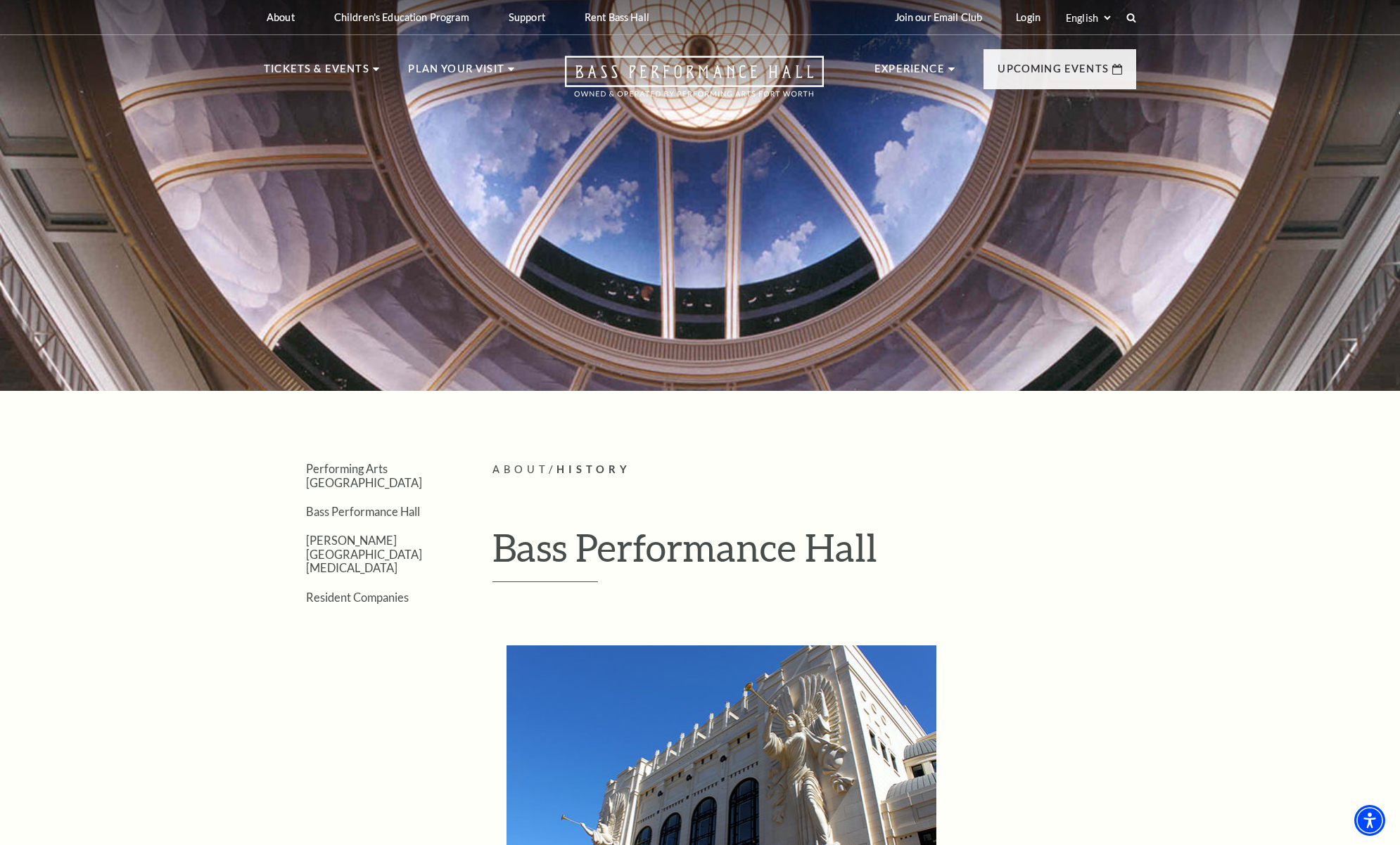
click at [397, 509] on ul "Performing Arts Fort Worth Bass Performance Hall Maddox Muse Center Resident Co…" at bounding box center [357, 532] width 187 height 142
click at [397, 505] on link "Bass Performance Hall" at bounding box center [362, 511] width 114 height 13
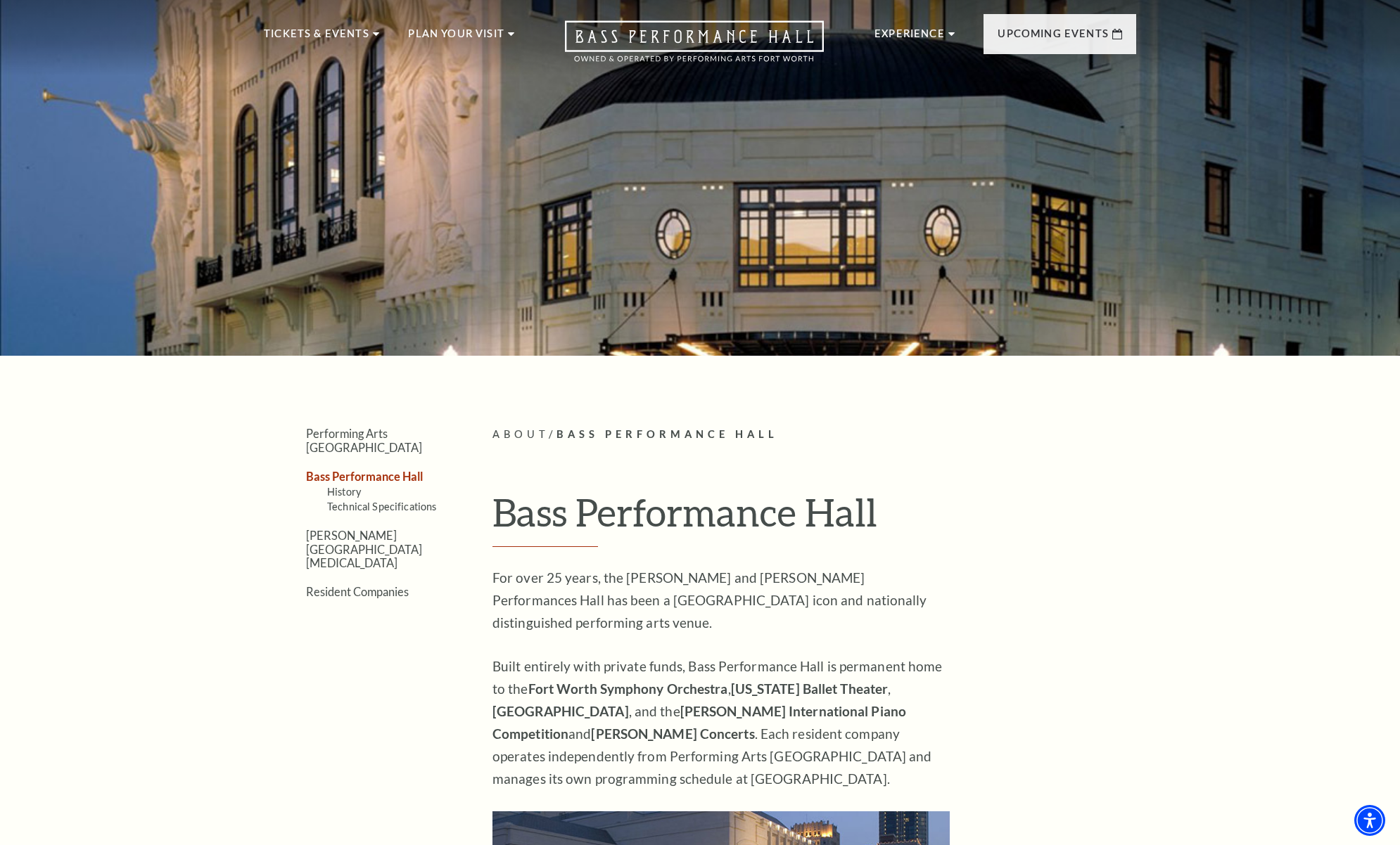
scroll to position [34, 0]
